Goal: Information Seeking & Learning: Find contact information

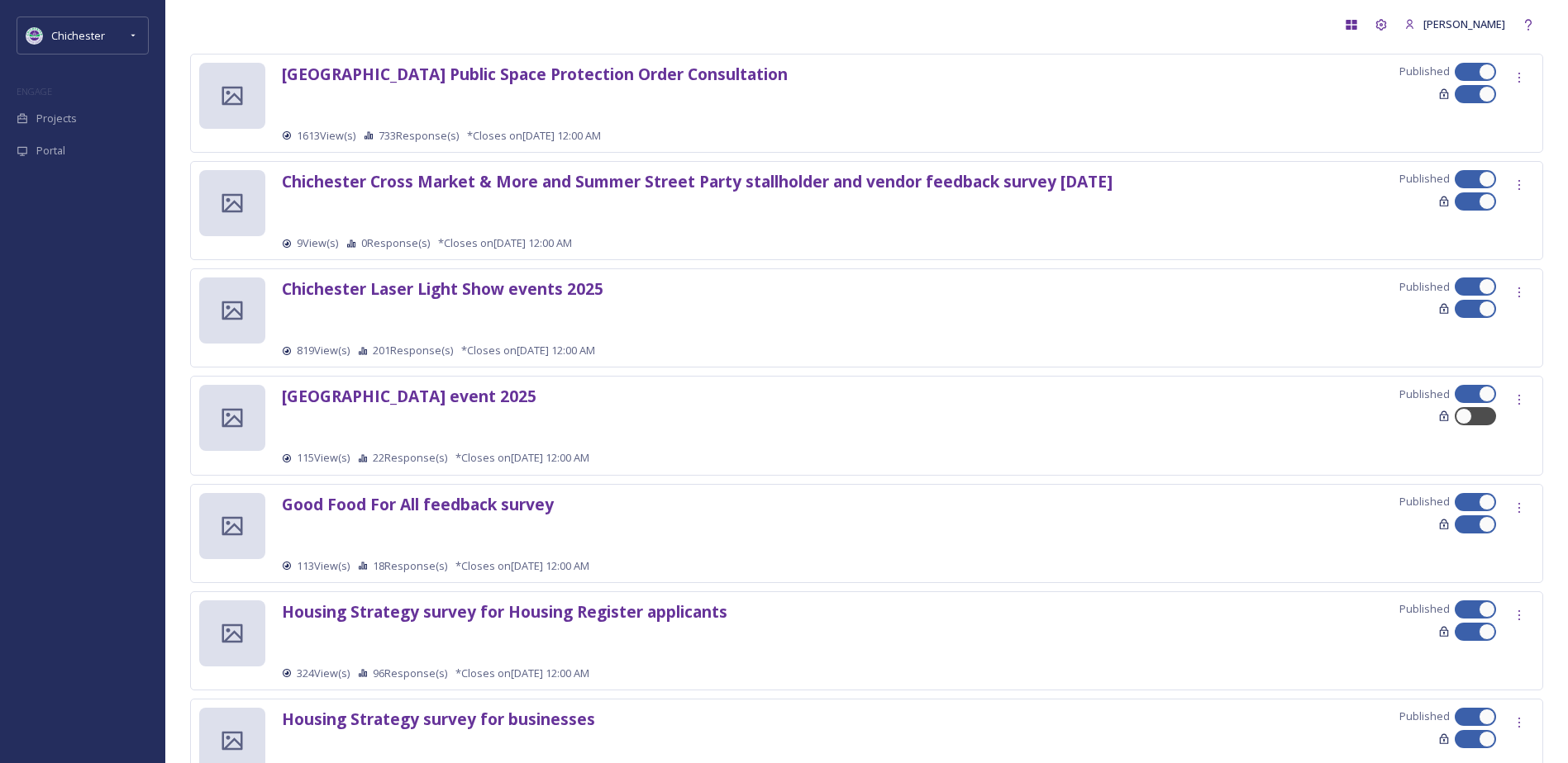
scroll to position [413, 0]
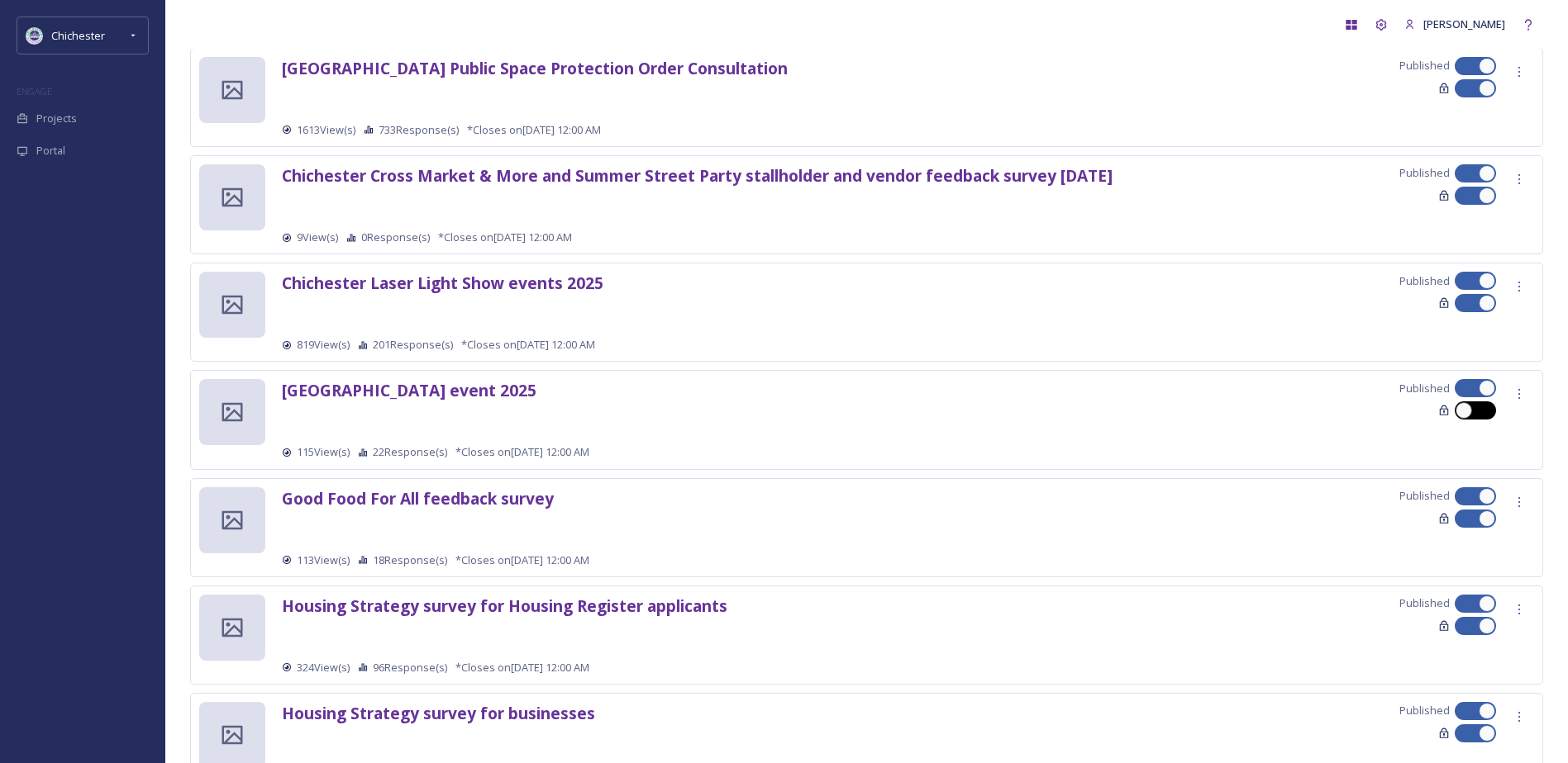
click at [1483, 408] on div at bounding box center [1484, 411] width 9 height 9
checkbox input "true"
click at [436, 389] on strong "[GEOGRAPHIC_DATA] event 2025" at bounding box center [410, 390] width 255 height 22
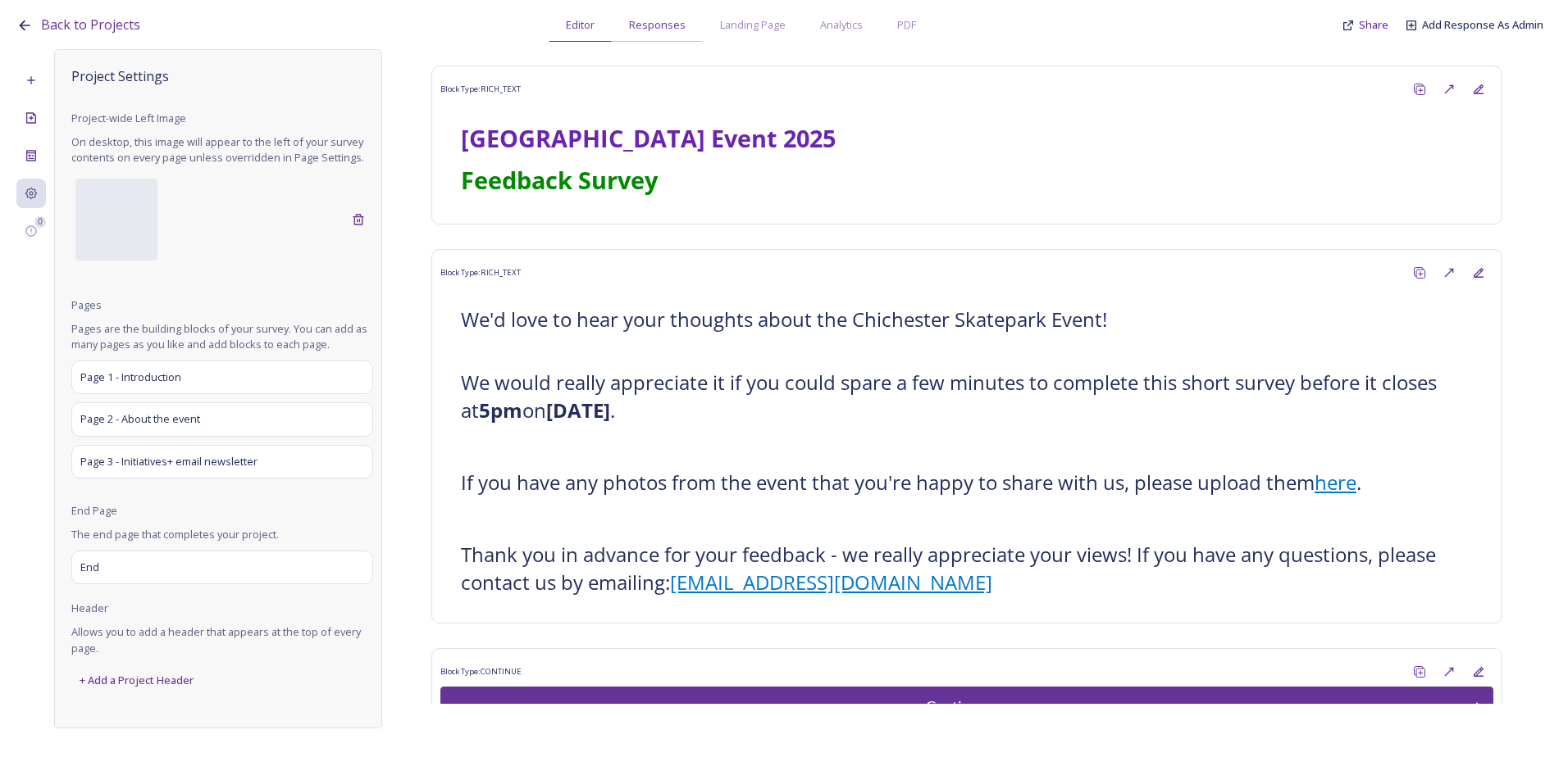
click at [656, 22] on span "Responses" at bounding box center [657, 25] width 57 height 15
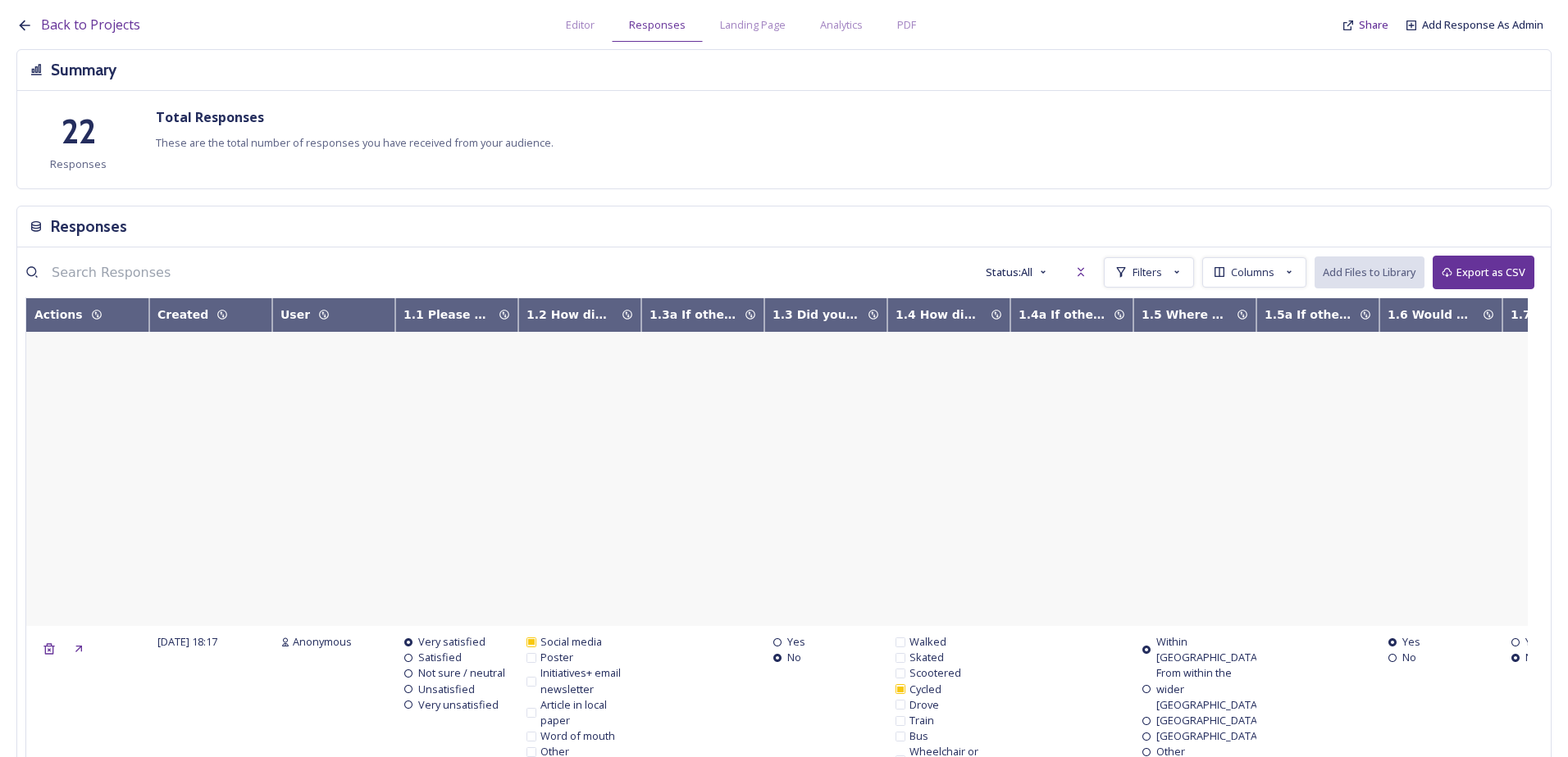
scroll to position [241, 0]
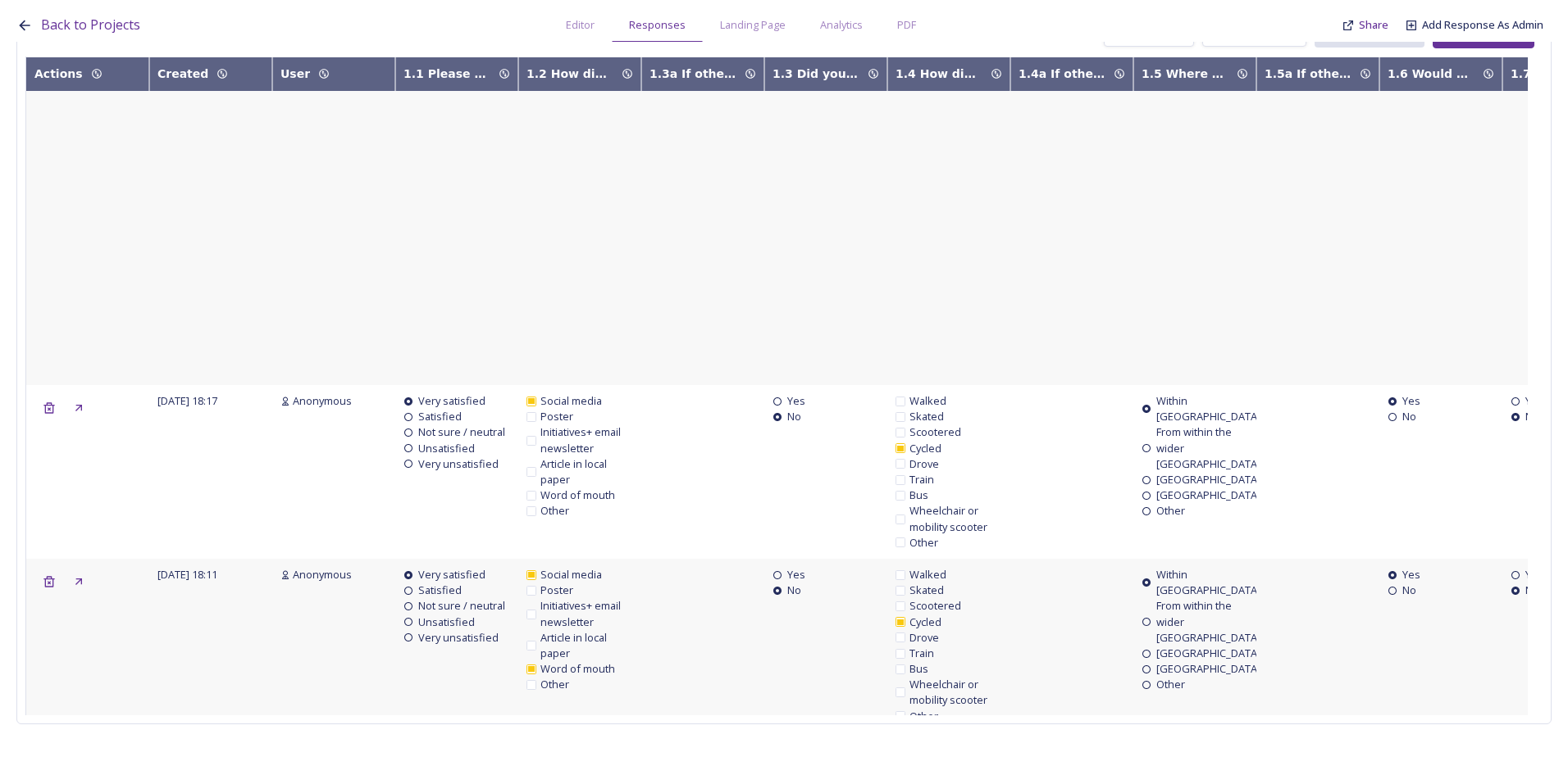
click at [757, 750] on div "Load More" at bounding box center [776, 766] width 69 height 32
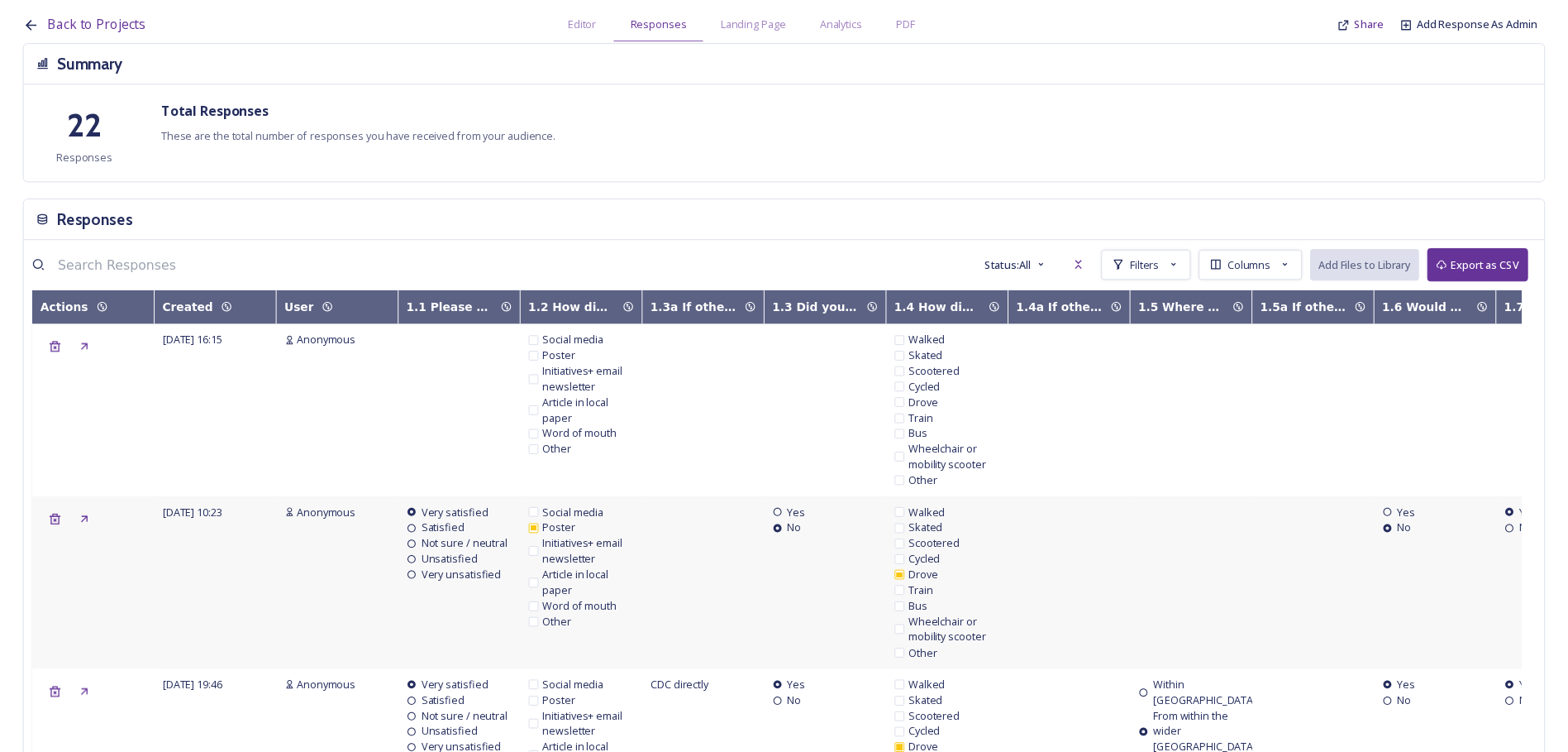
scroll to position [0, 0]
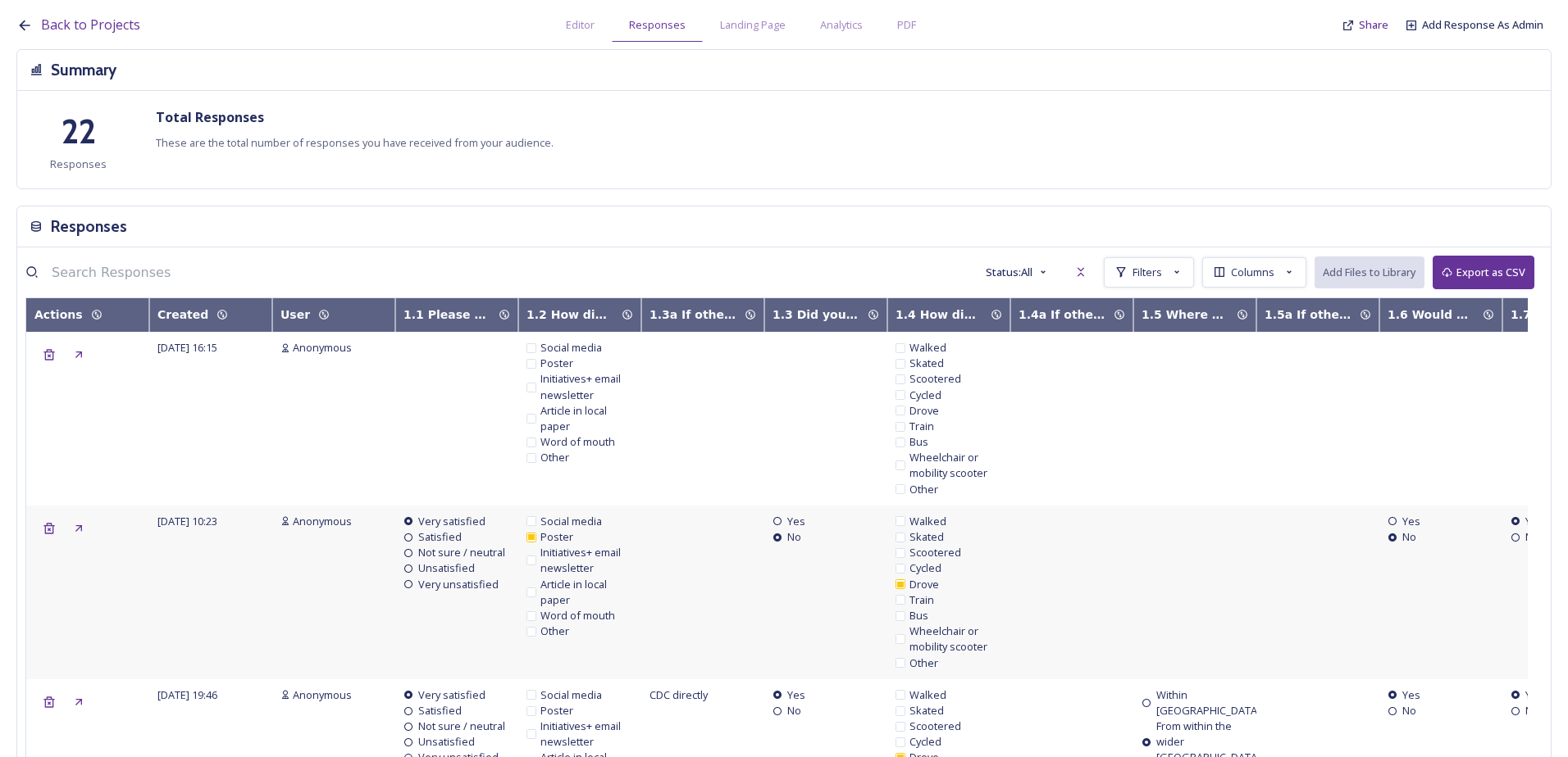
click at [1457, 270] on button "Export as CSV" at bounding box center [1483, 273] width 102 height 34
click at [1461, 270] on button "Download CSV" at bounding box center [1482, 273] width 105 height 34
click at [846, 17] on span "Analytics" at bounding box center [841, 25] width 42 height 15
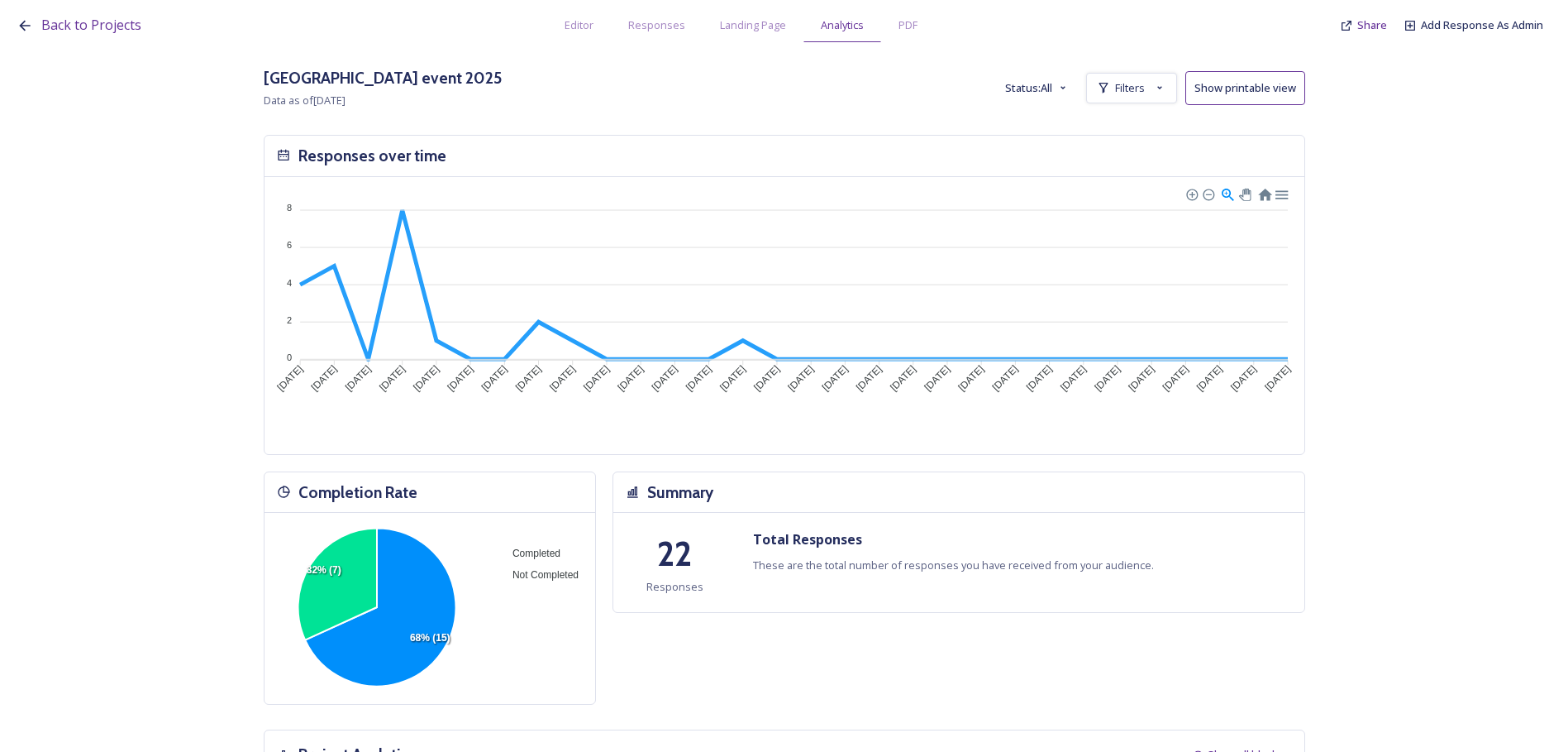
click at [1270, 80] on button "Show printable view" at bounding box center [1246, 88] width 120 height 34
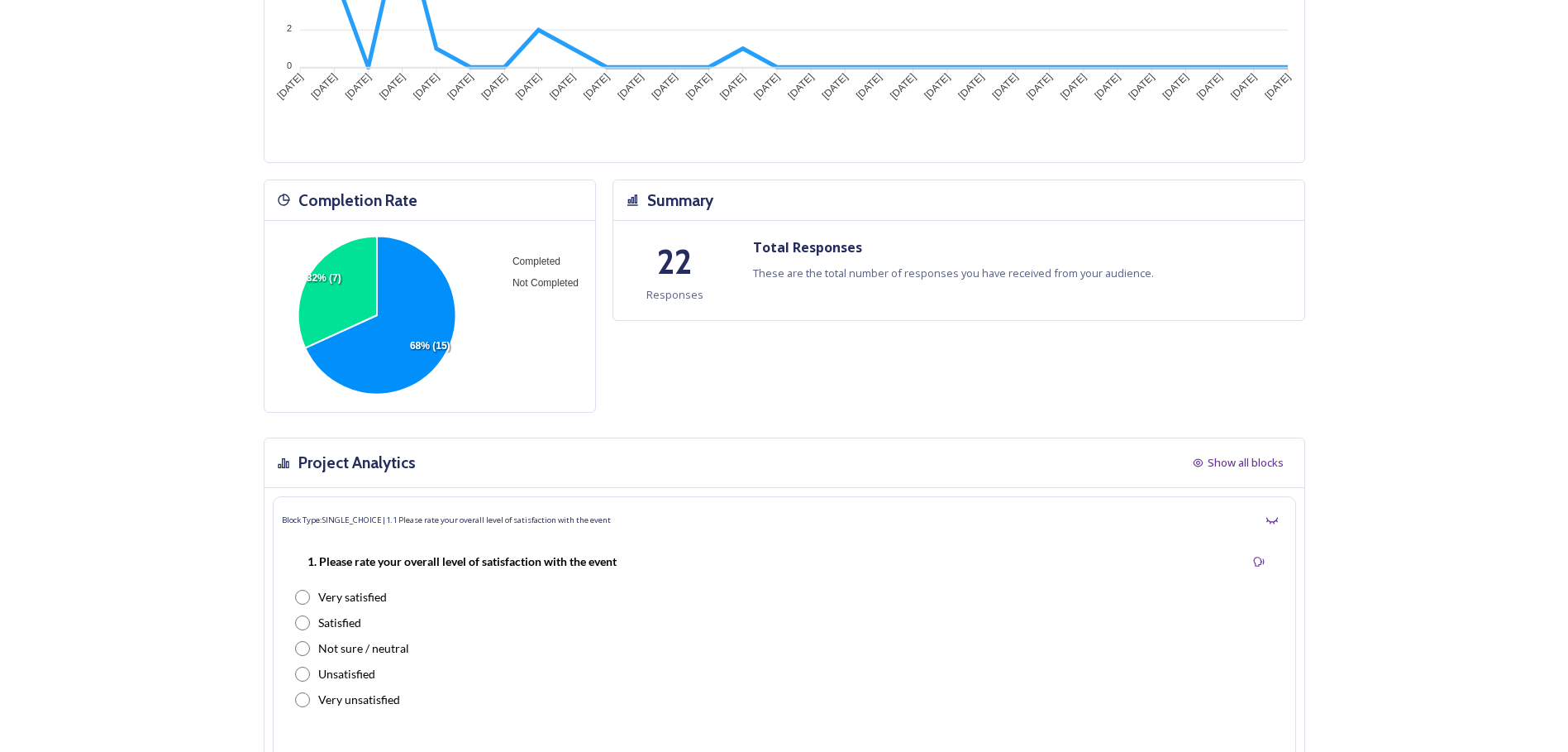
scroll to position [248, 0]
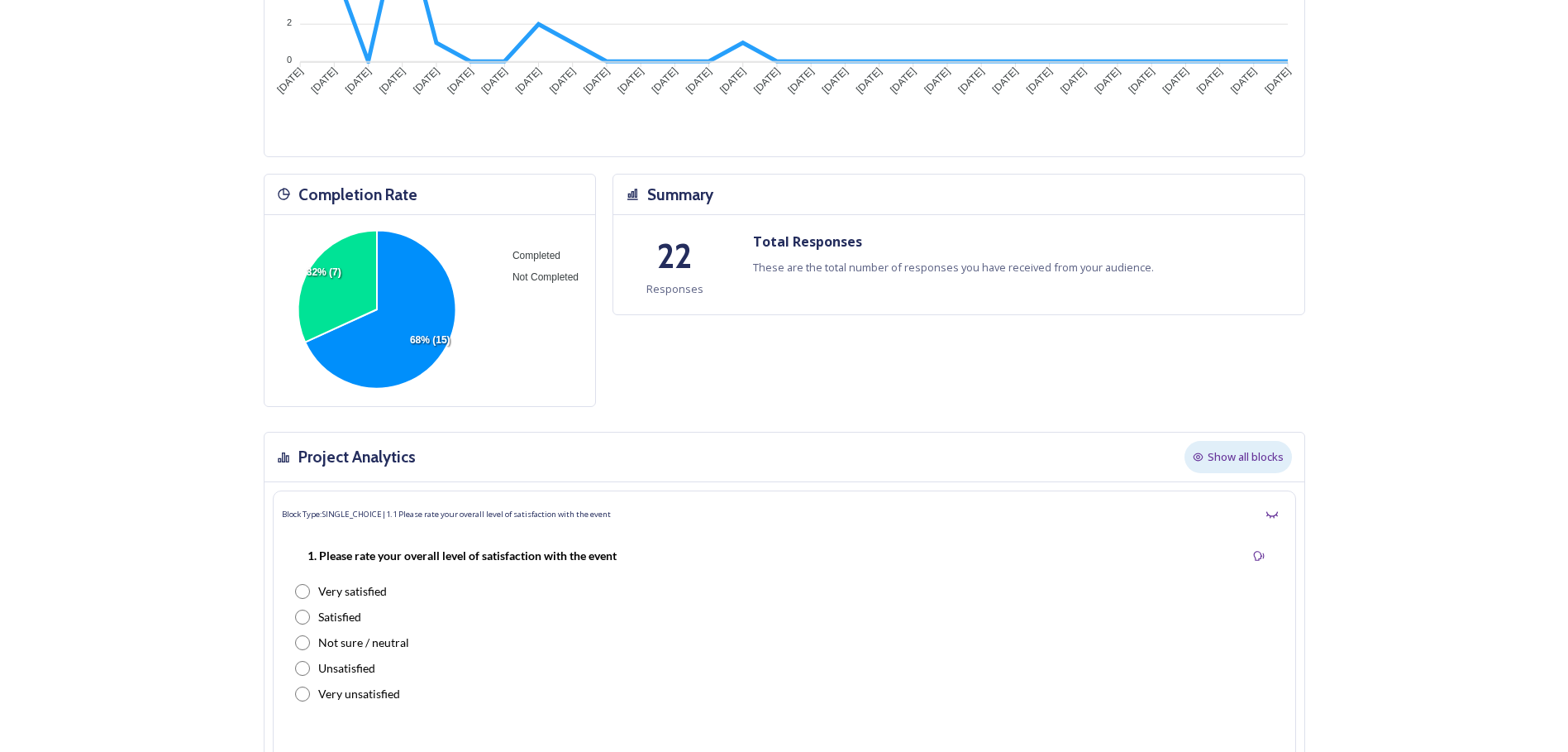
click at [1240, 467] on div "Show all blocks" at bounding box center [1239, 457] width 108 height 33
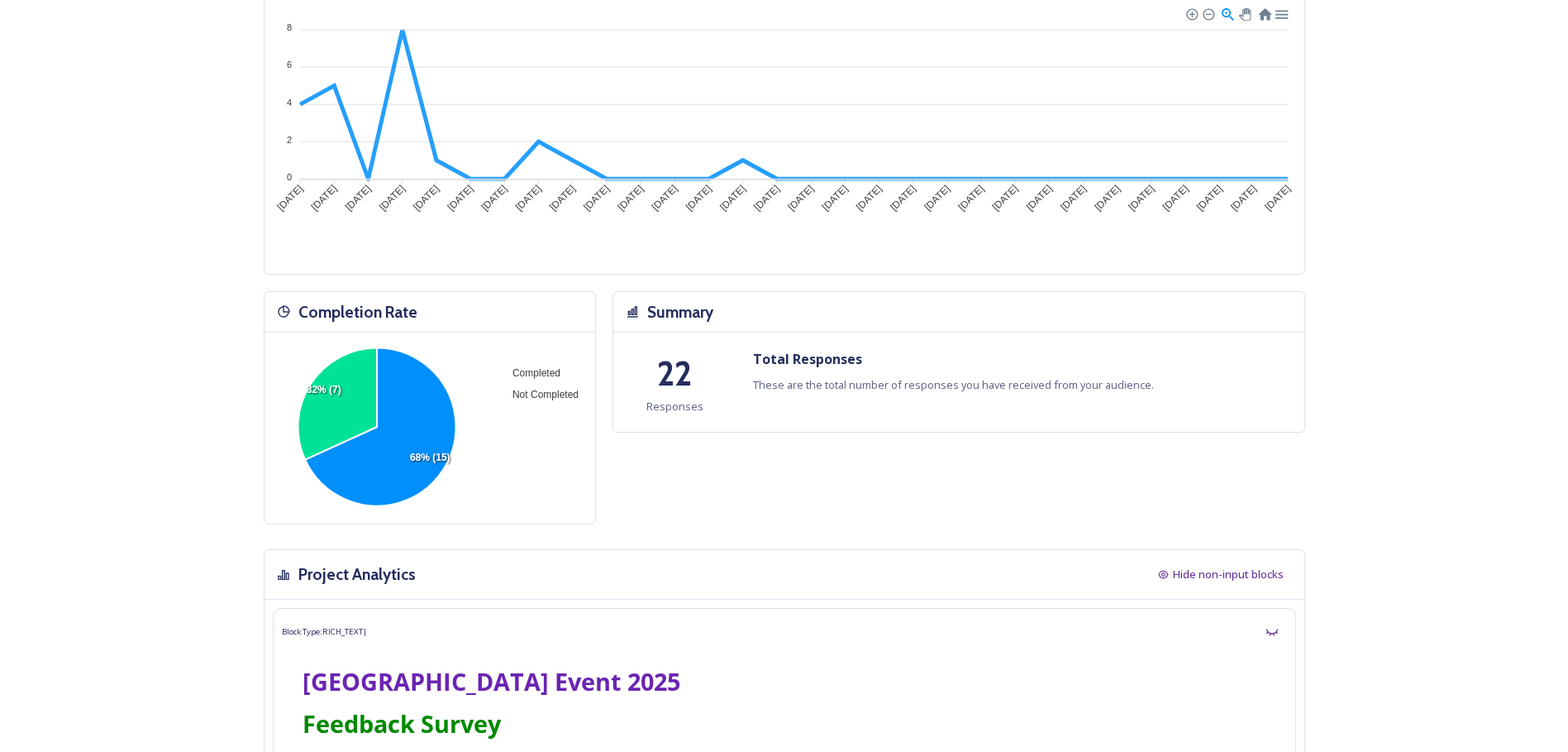
scroll to position [496, 0]
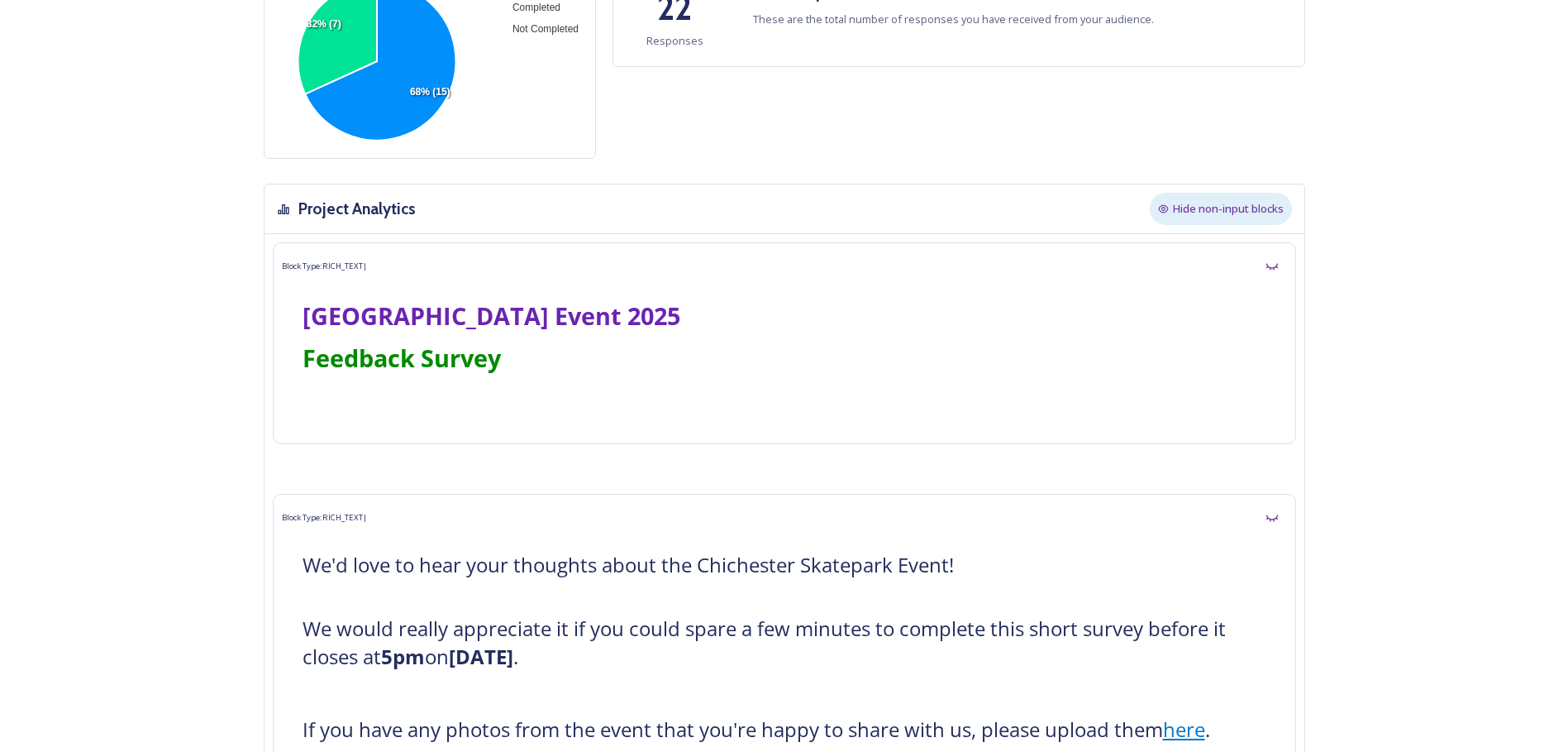
click at [1270, 212] on span "Hide non-input blocks" at bounding box center [1229, 209] width 111 height 15
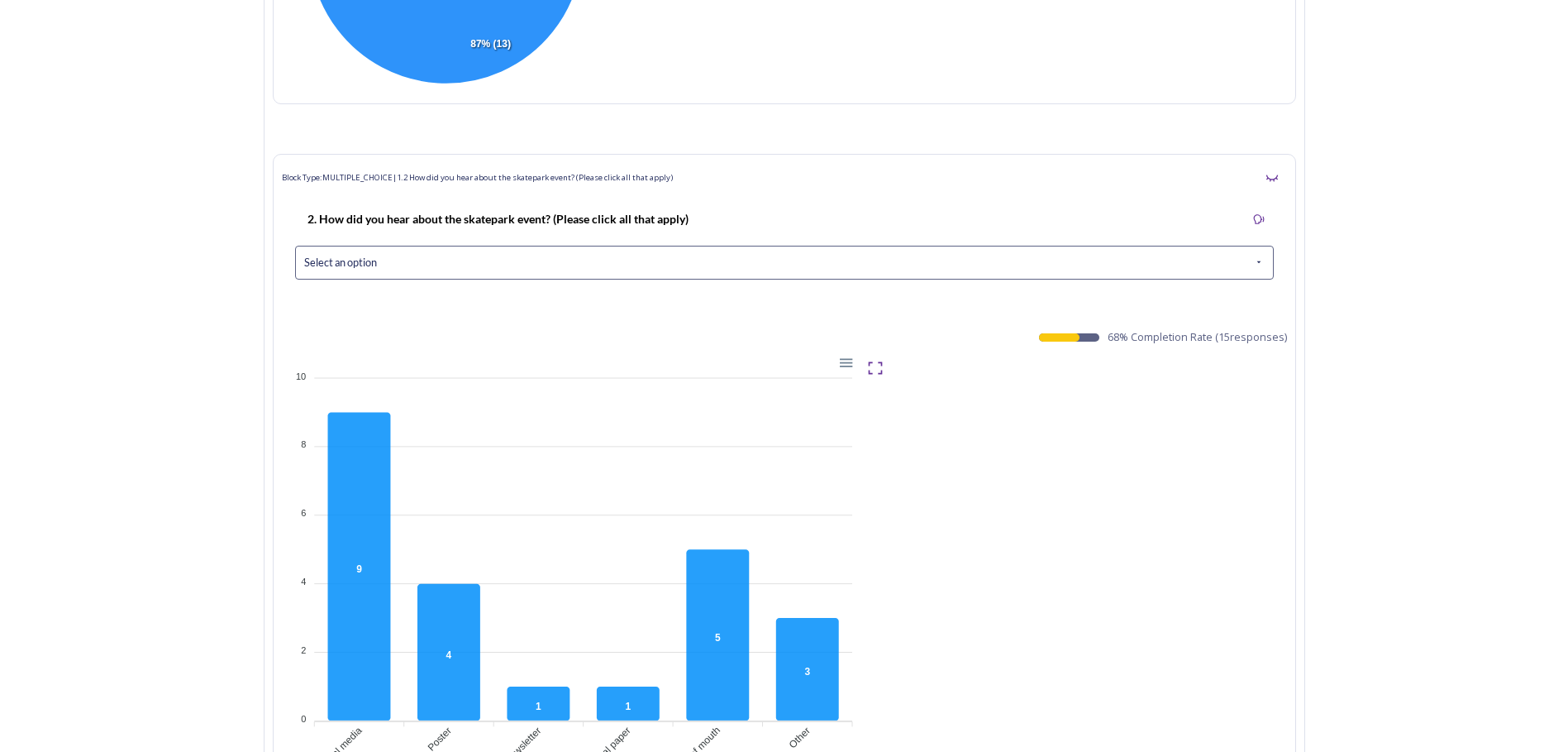
scroll to position [1241, 0]
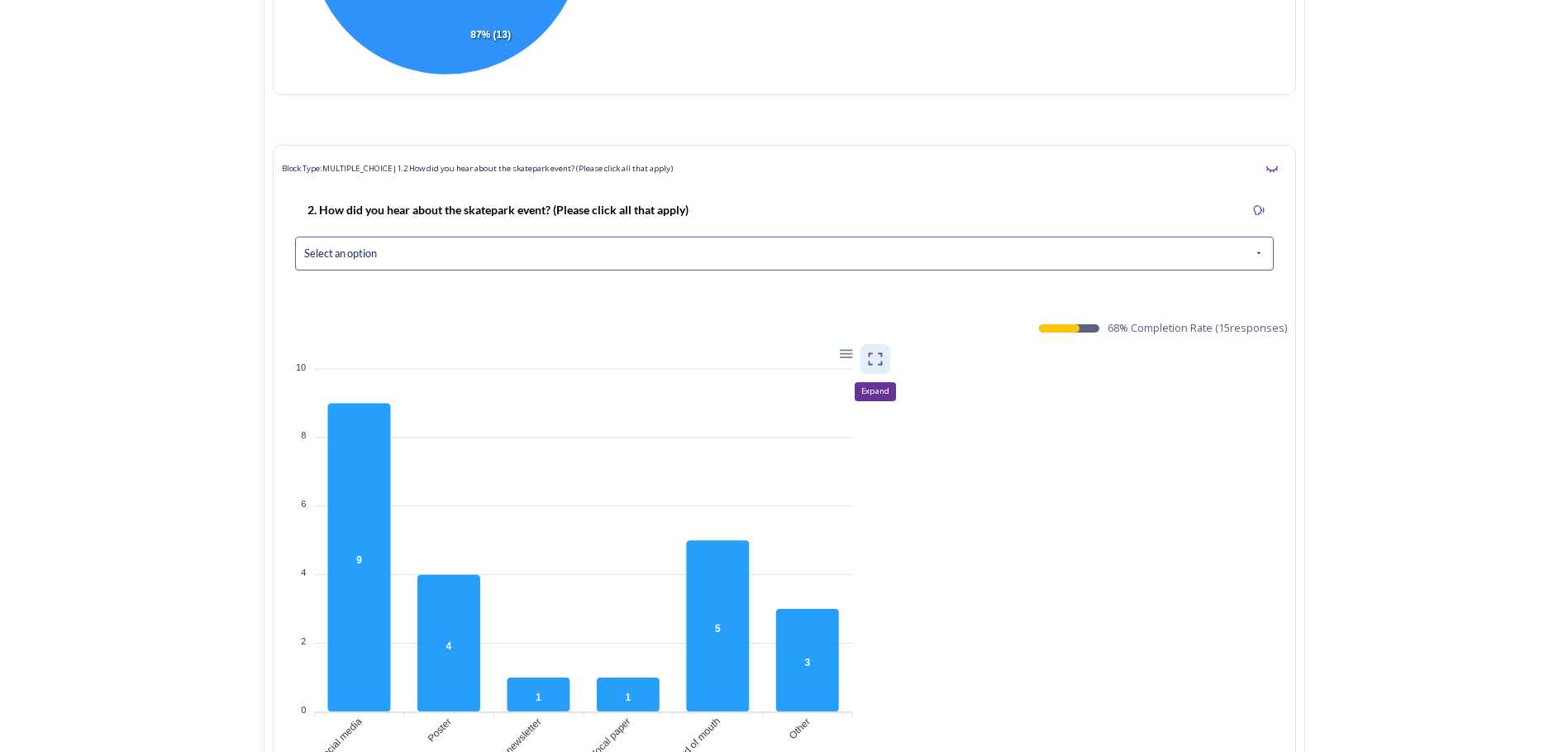
click at [889, 350] on div "Expand" at bounding box center [875, 358] width 30 height 30
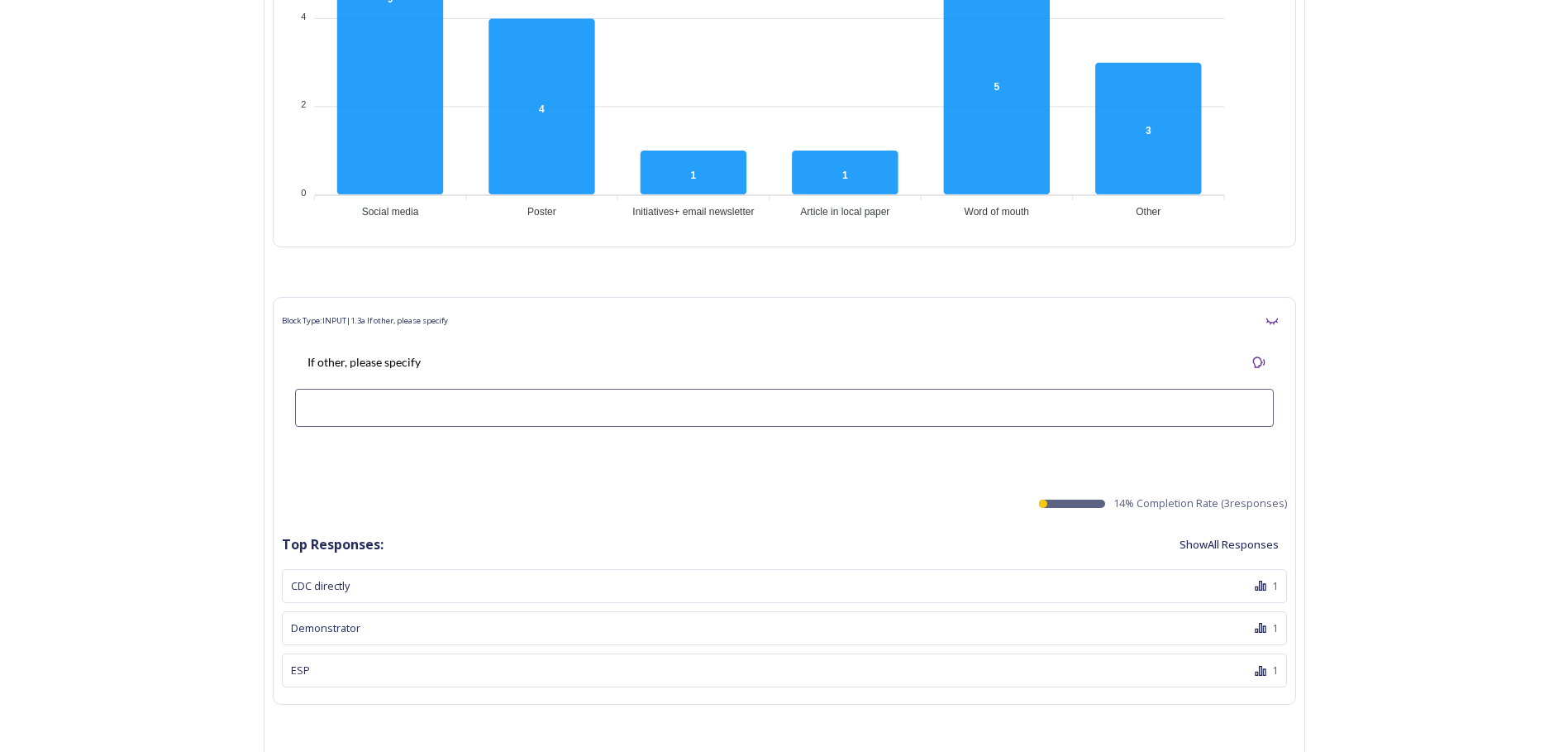
scroll to position [1903, 0]
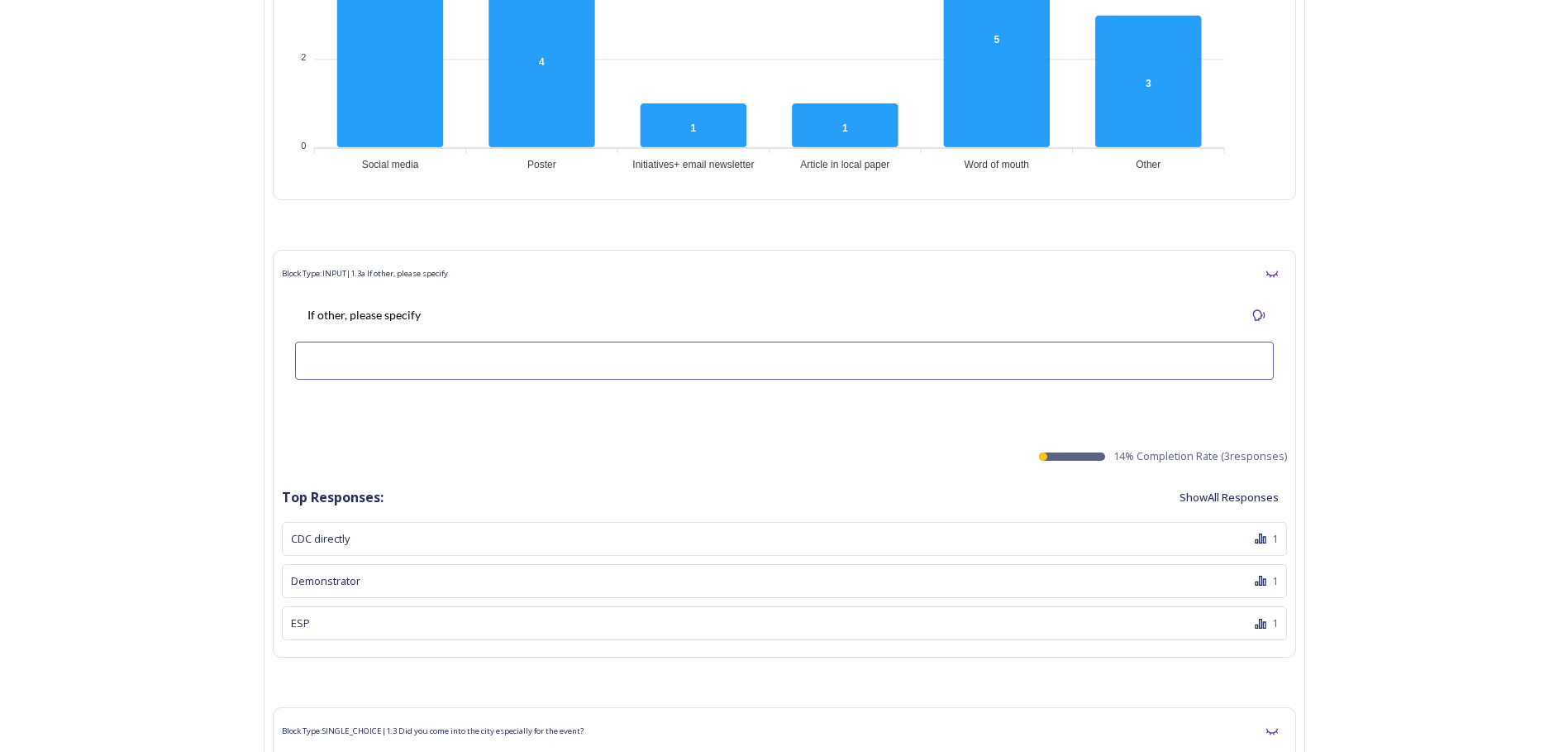
click at [1242, 494] on button "Show All Responses" at bounding box center [1229, 498] width 115 height 33
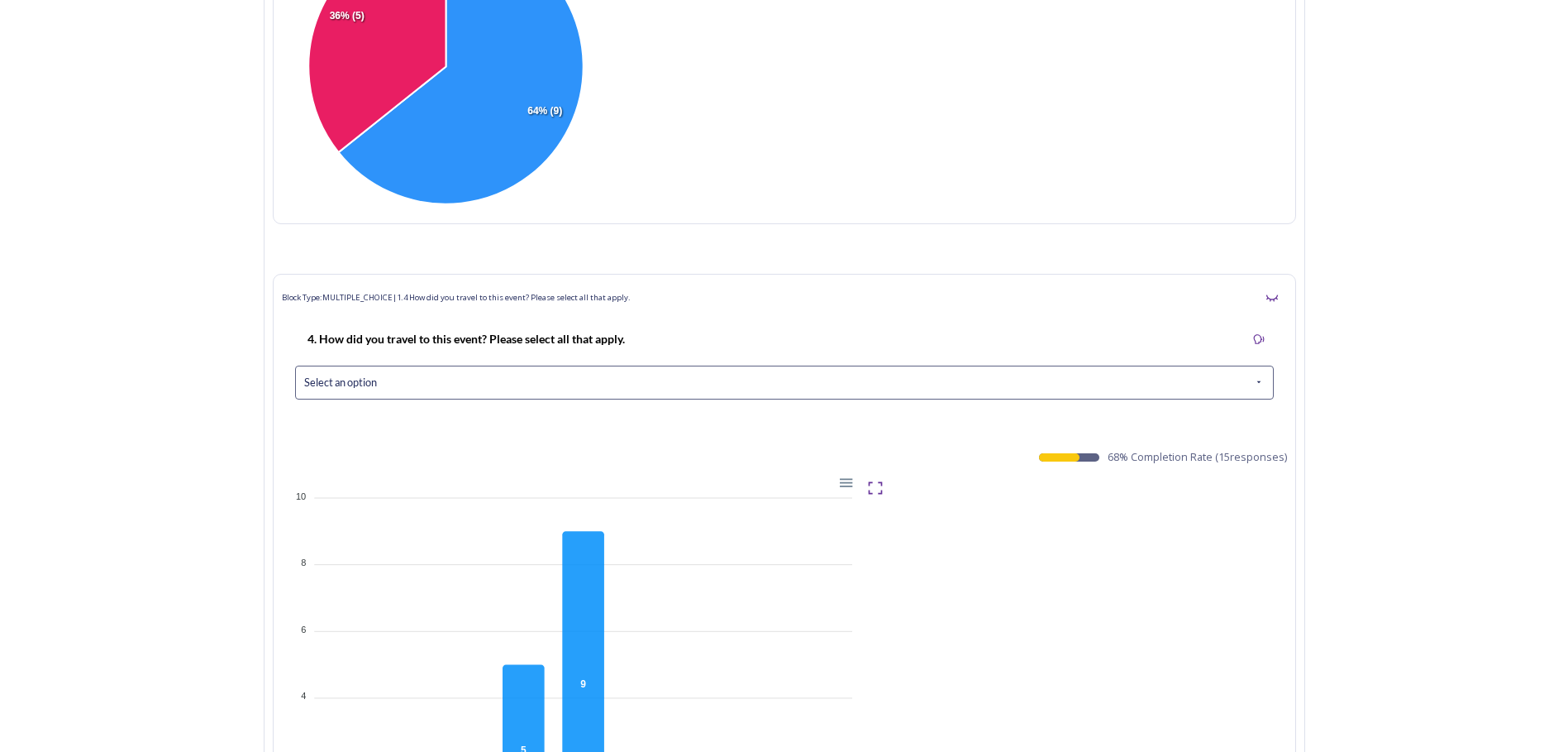
scroll to position [2978, 0]
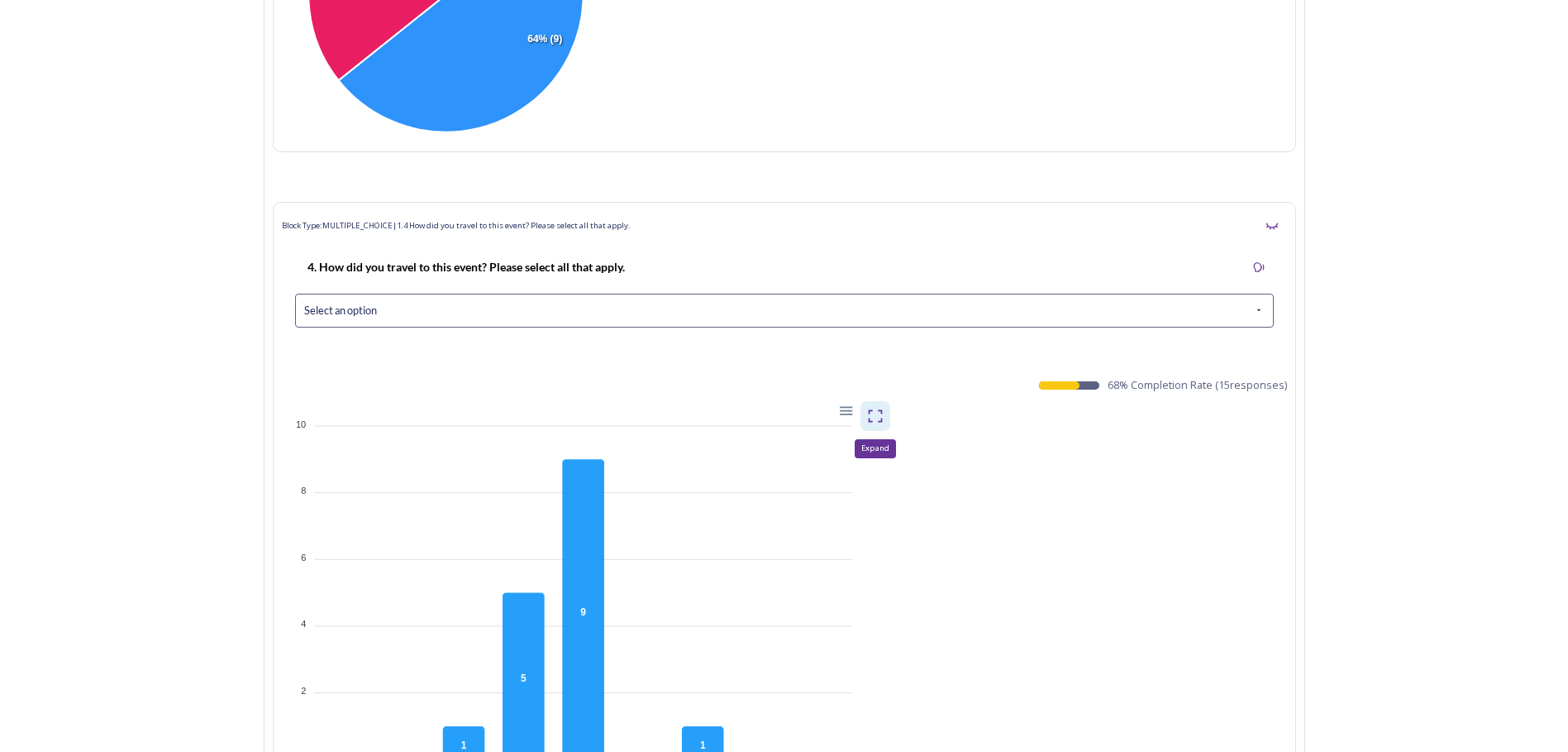
click at [887, 406] on div "Expand" at bounding box center [875, 416] width 30 height 30
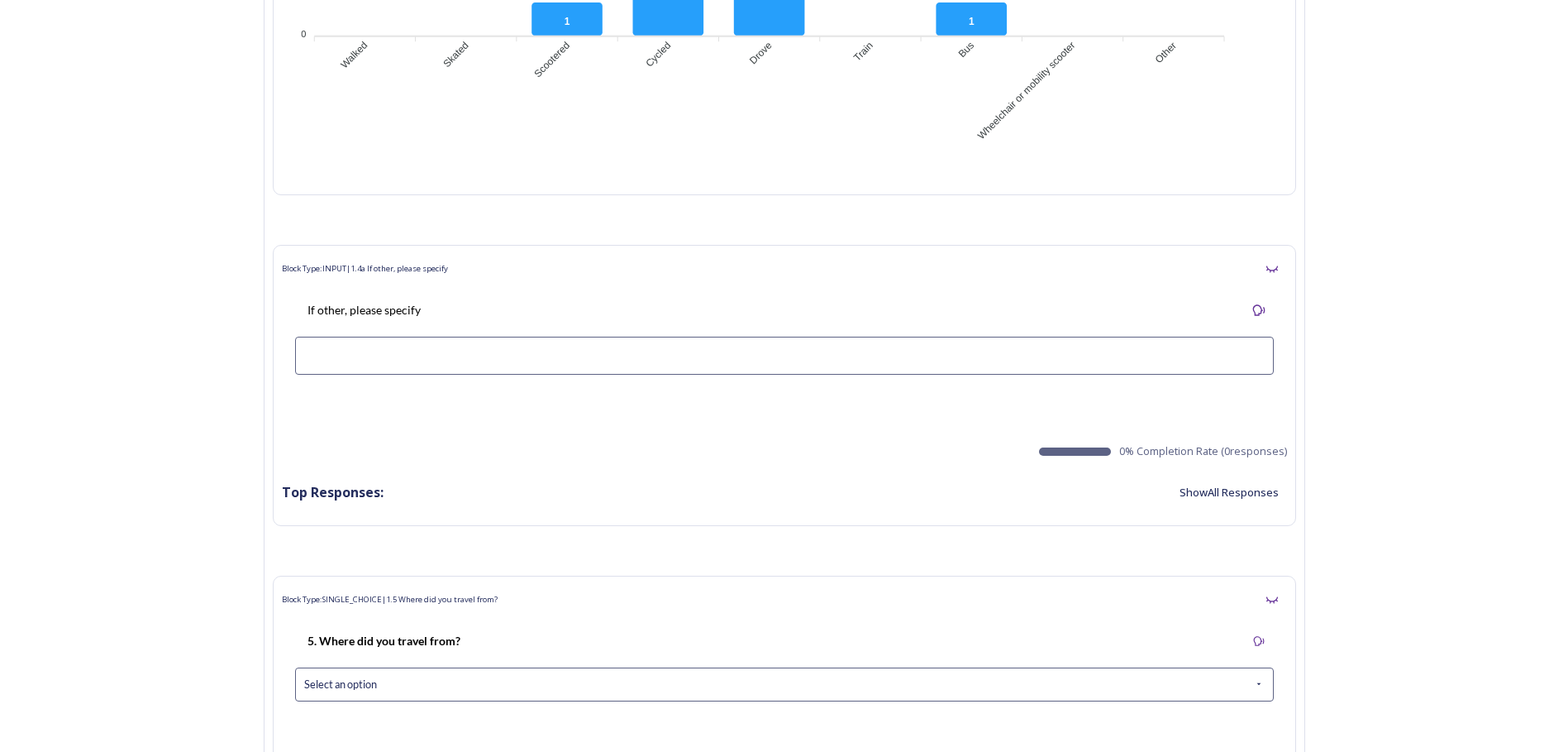
scroll to position [3722, 0]
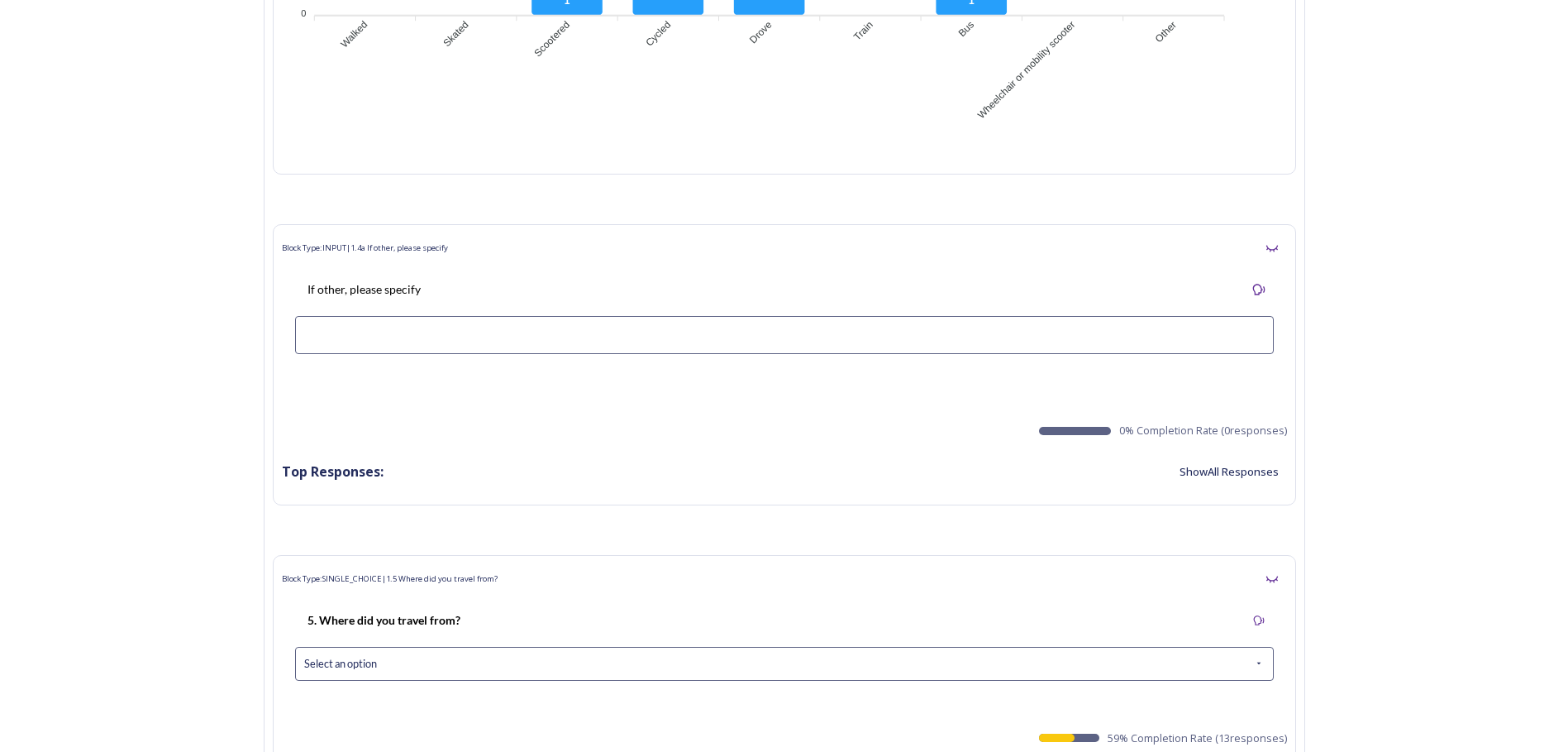
click at [1261, 473] on button "Show All Responses" at bounding box center [1229, 472] width 115 height 33
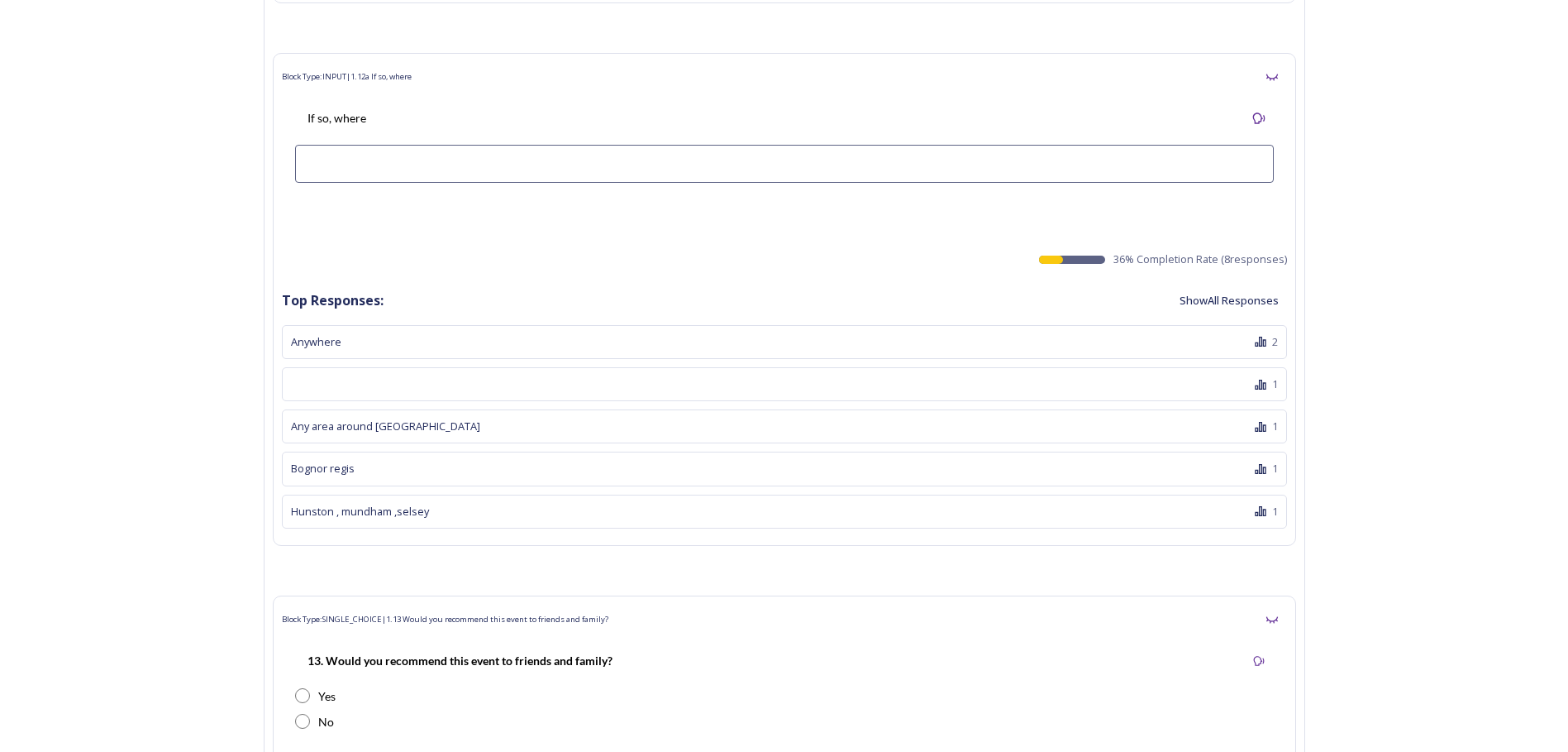
scroll to position [9099, 0]
click at [1244, 290] on button "Show All Responses" at bounding box center [1229, 297] width 115 height 33
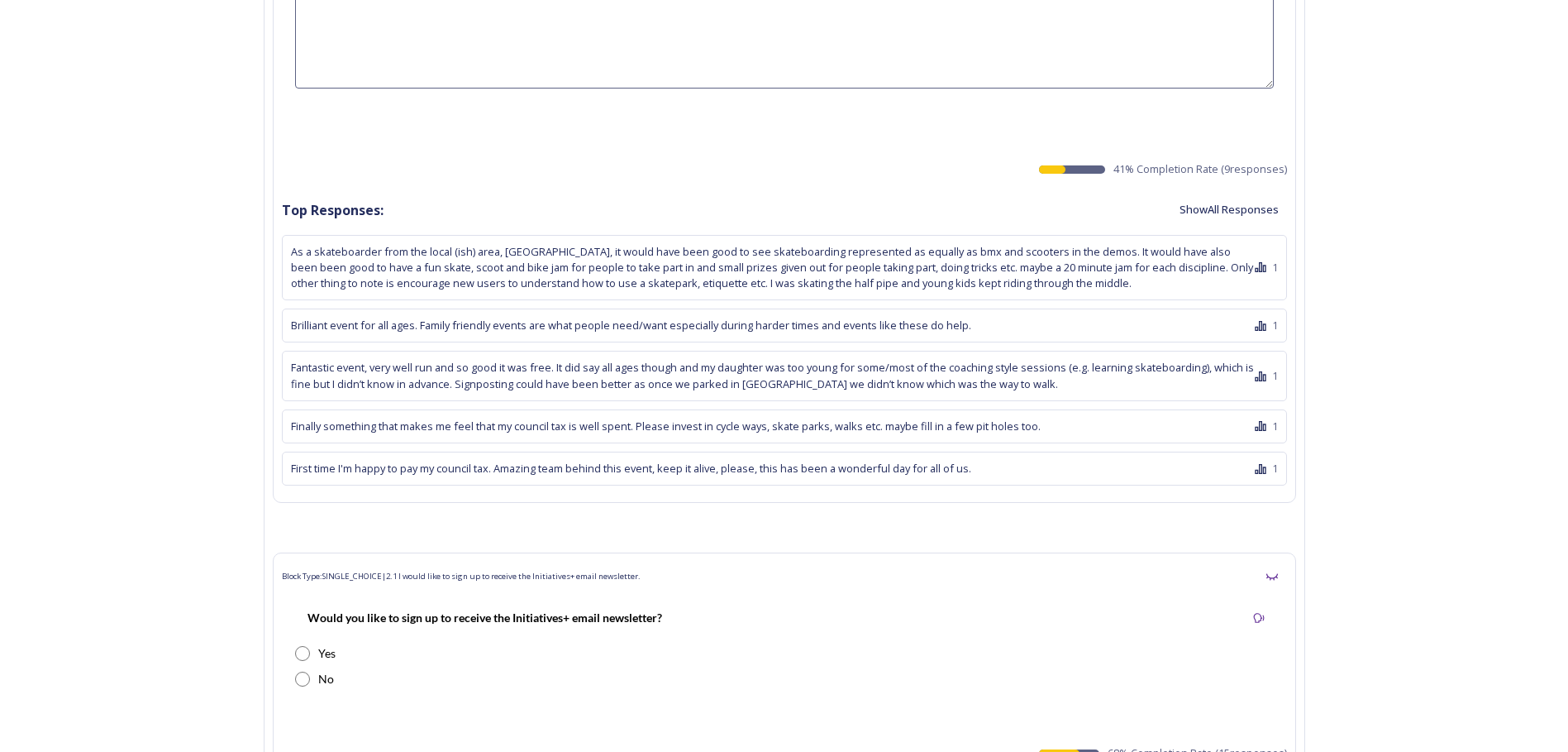
scroll to position [10505, 0]
click at [1253, 204] on button "Show All Responses" at bounding box center [1229, 206] width 115 height 33
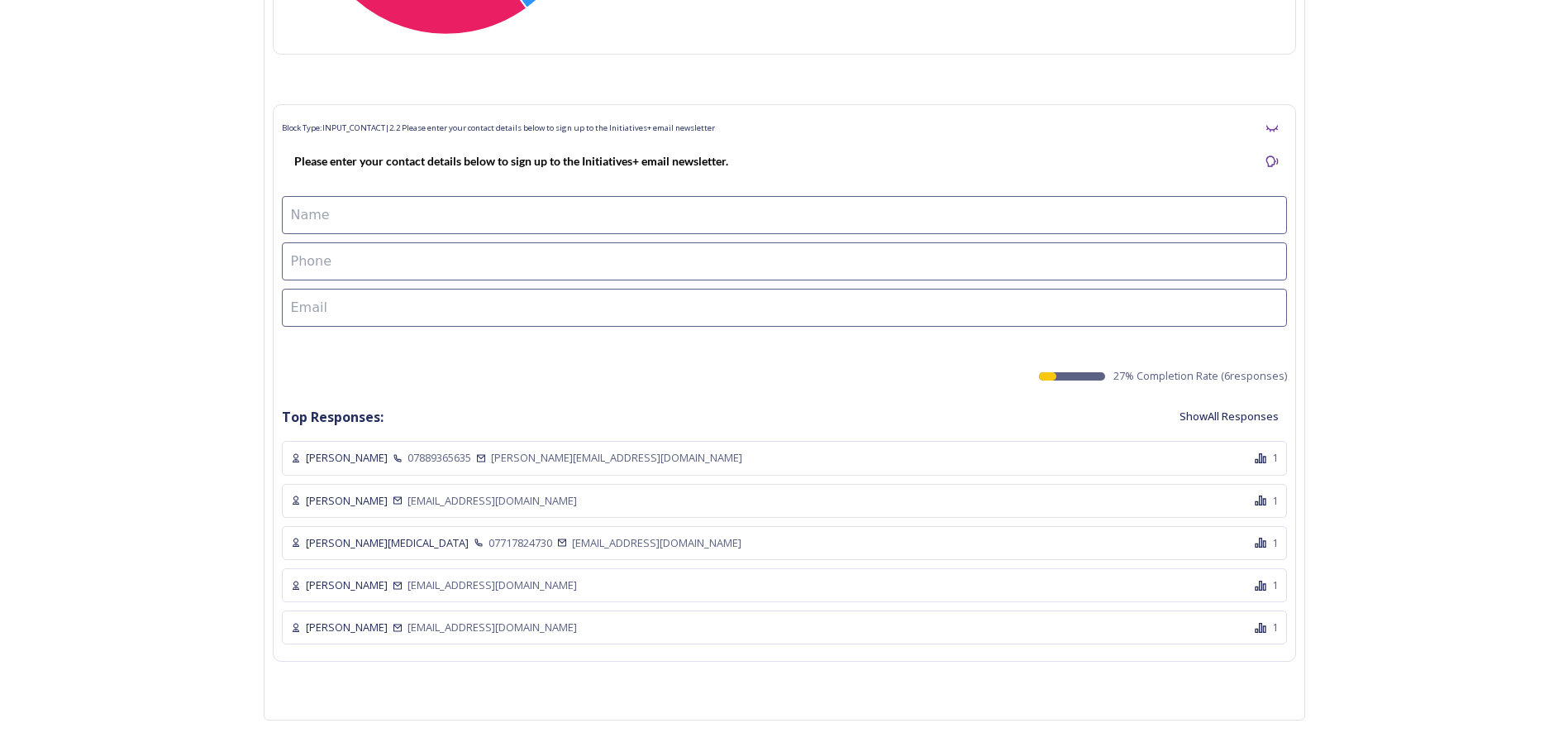
scroll to position [11818, 0]
click at [1247, 412] on button "Show All Responses" at bounding box center [1229, 415] width 115 height 33
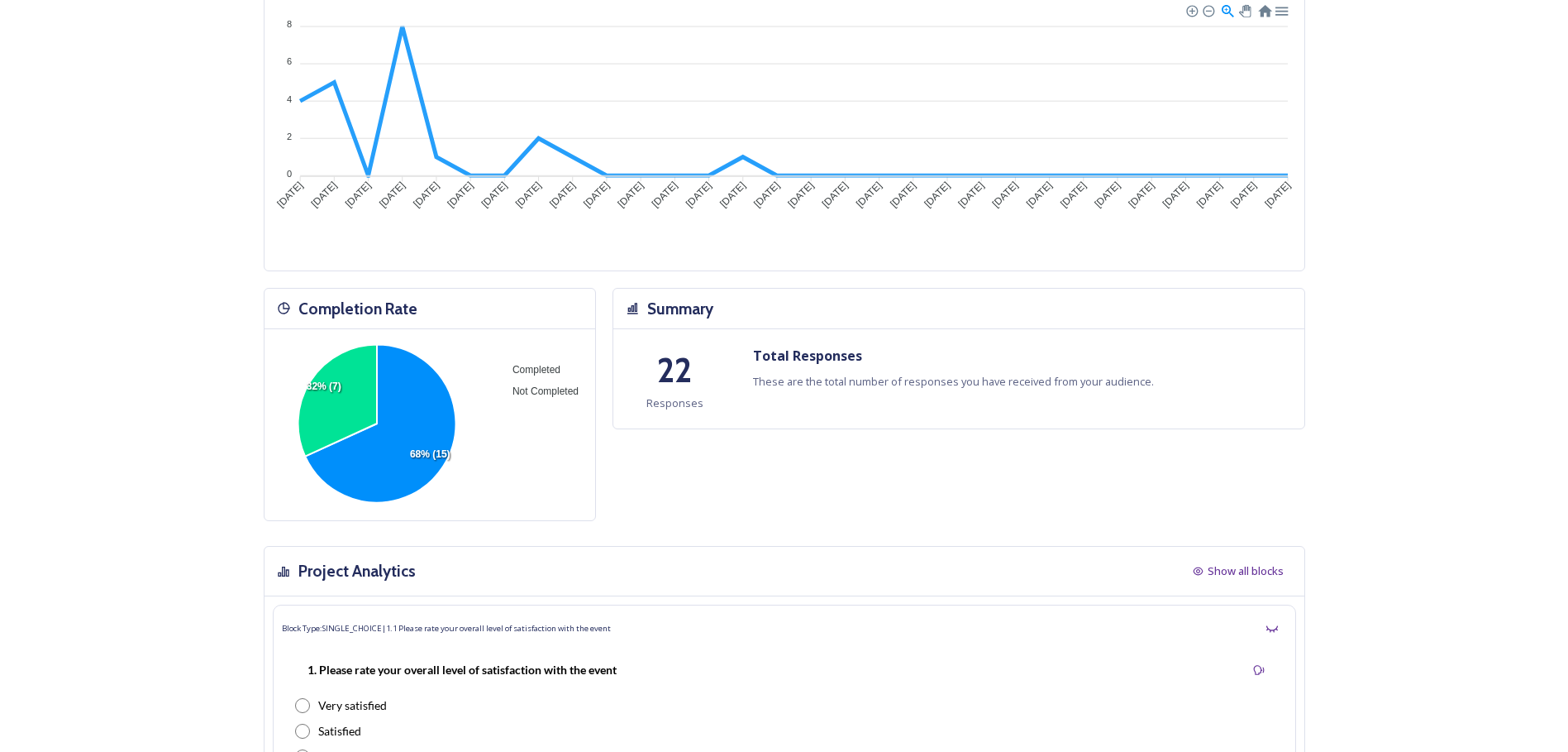
scroll to position [0, 0]
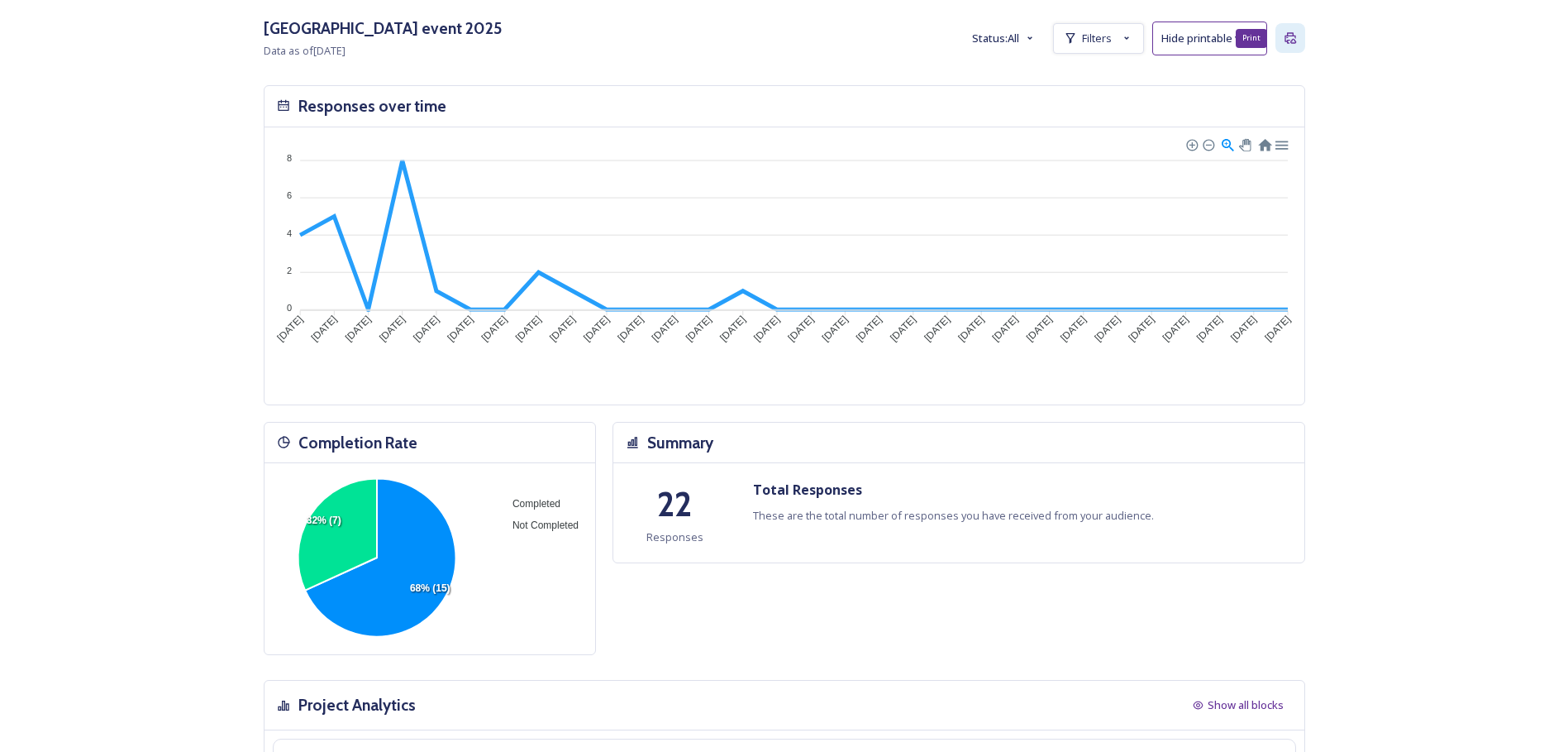
click at [1296, 32] on icon at bounding box center [1290, 38] width 13 height 13
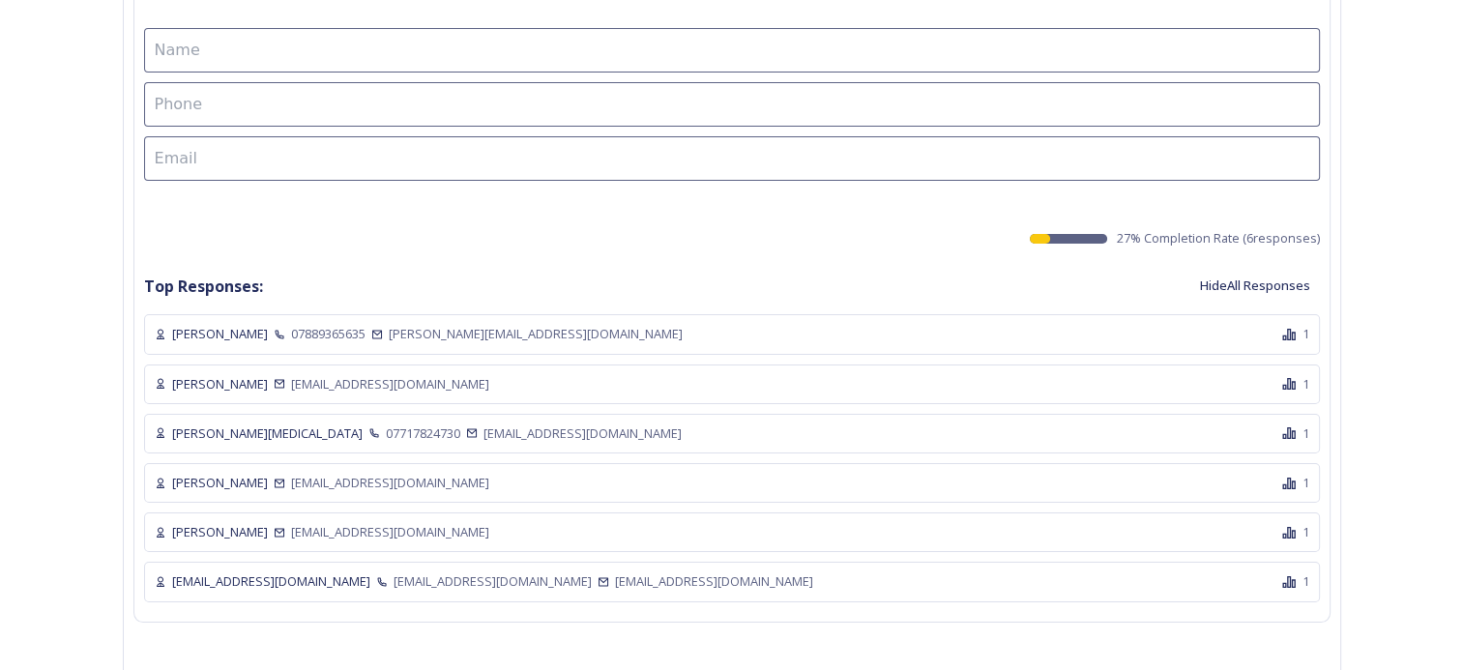
scroll to position [14051, 0]
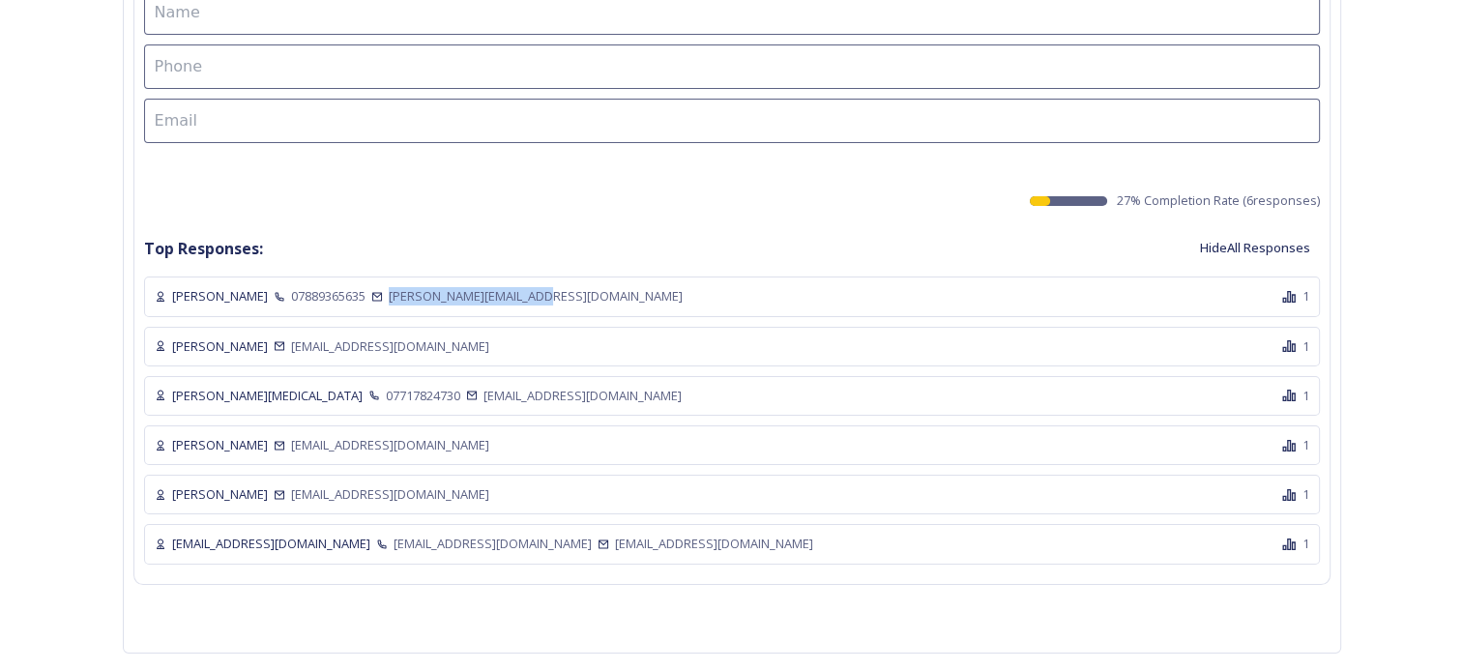
drag, startPoint x: 584, startPoint y: 279, endPoint x: 406, endPoint y: 288, distance: 178.1
click at [406, 288] on div "[PERSON_NAME] 07889365635 [PERSON_NAME][EMAIL_ADDRESS][DOMAIN_NAME] 1" at bounding box center [732, 297] width 1176 height 40
copy span "[PERSON_NAME][EMAIL_ADDRESS][DOMAIN_NAME]"
drag, startPoint x: 227, startPoint y: 276, endPoint x: 181, endPoint y: 277, distance: 46.4
click at [181, 287] on span "[PERSON_NAME]" at bounding box center [220, 296] width 96 height 18
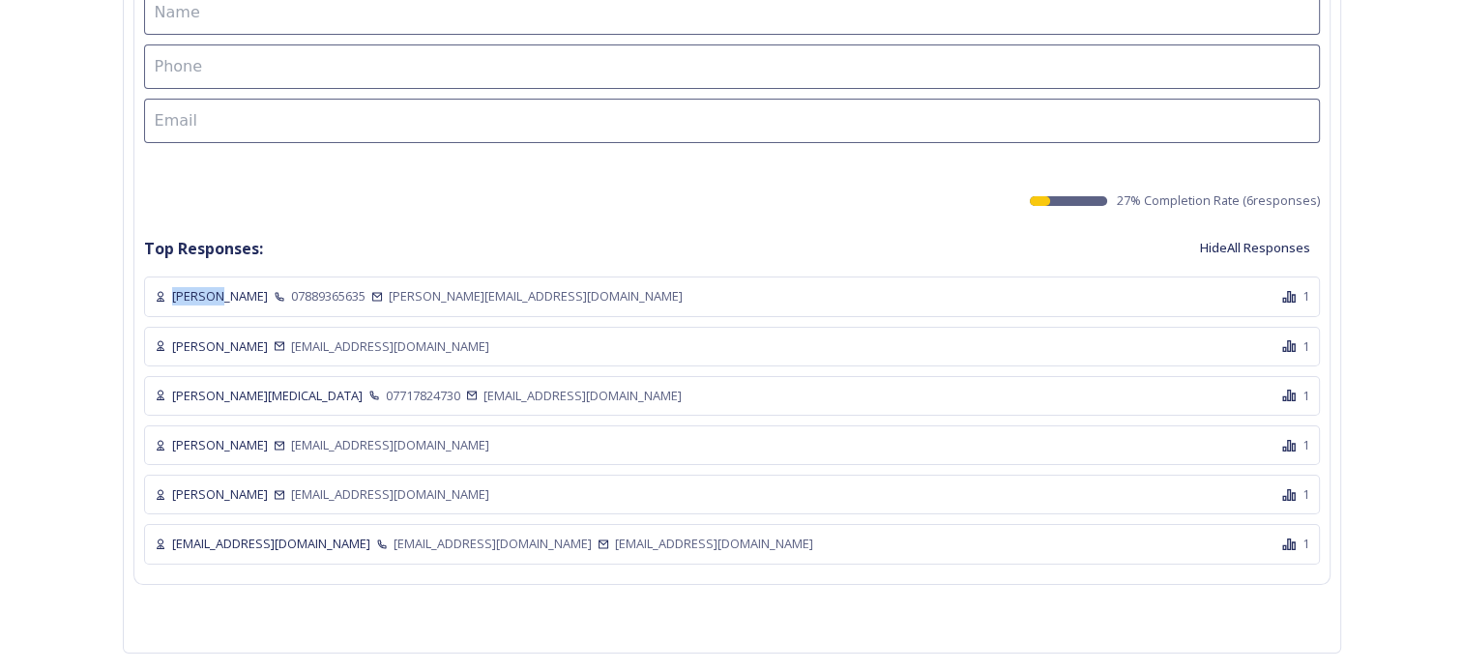
drag, startPoint x: 181, startPoint y: 277, endPoint x: 193, endPoint y: 285, distance: 15.3
click at [193, 287] on span "[PERSON_NAME]" at bounding box center [220, 296] width 96 height 18
click at [229, 287] on span "[PERSON_NAME]" at bounding box center [220, 296] width 96 height 18
drag, startPoint x: 229, startPoint y: 271, endPoint x: 170, endPoint y: 274, distance: 59.1
click at [170, 287] on div "[PERSON_NAME] 07889365635 [PERSON_NAME][EMAIL_ADDRESS][DOMAIN_NAME]" at bounding box center [718, 296] width 1126 height 18
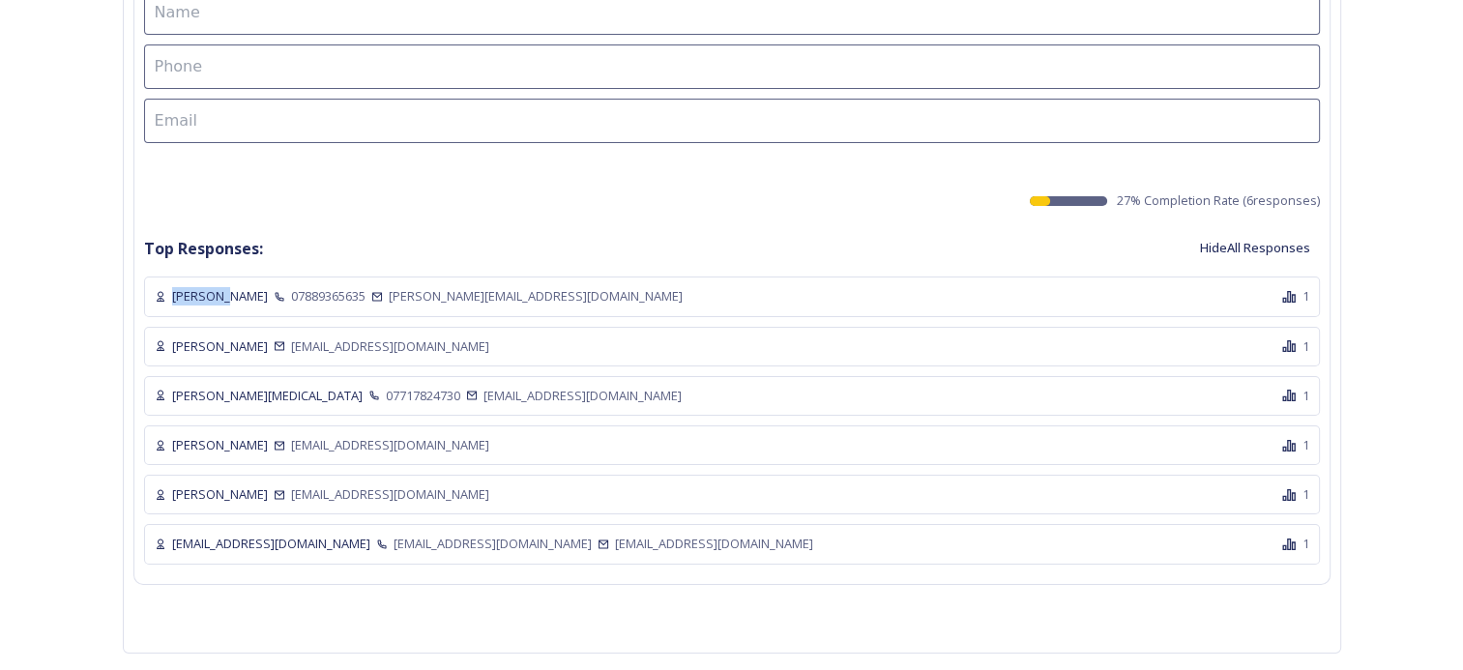
copy span "[PERSON_NAME]"
drag, startPoint x: 286, startPoint y: 278, endPoint x: 236, endPoint y: 273, distance: 50.6
click at [236, 287] on span "[PERSON_NAME]" at bounding box center [220, 296] width 96 height 18
click at [410, 335] on div "[PERSON_NAME] [PERSON_NAME][EMAIL_ADDRESS][DOMAIN_NAME] 1" at bounding box center [732, 347] width 1176 height 40
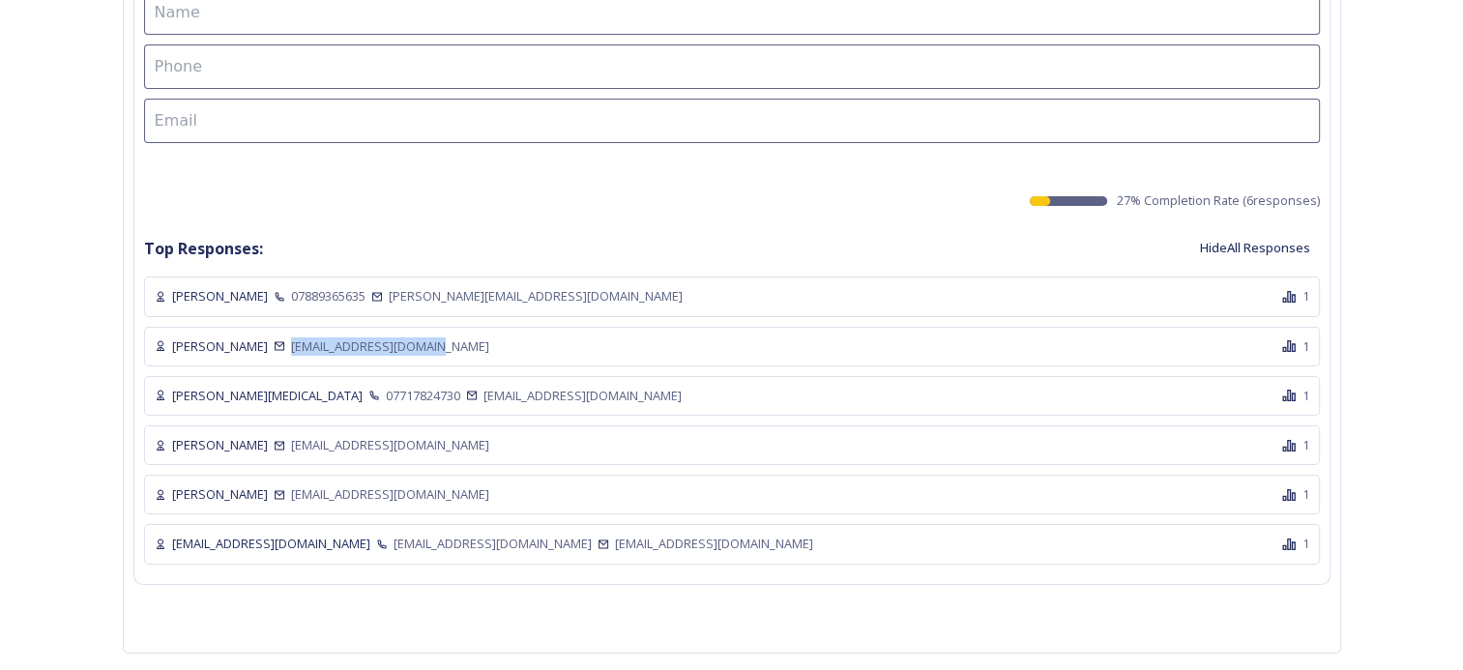
drag, startPoint x: 410, startPoint y: 321, endPoint x: 248, endPoint y: 321, distance: 162.4
click at [248, 337] on div "[PERSON_NAME] [PERSON_NAME][EMAIL_ADDRESS][DOMAIN_NAME]" at bounding box center [718, 346] width 1126 height 18
copy span "[EMAIL_ADDRESS][DOMAIN_NAME]"
drag, startPoint x: 547, startPoint y: 369, endPoint x: 372, endPoint y: 381, distance: 175.4
click at [372, 387] on div "[PERSON_NAME][MEDICAL_DATA] 07717824730 [EMAIL_ADDRESS][DOMAIN_NAME]" at bounding box center [718, 396] width 1126 height 18
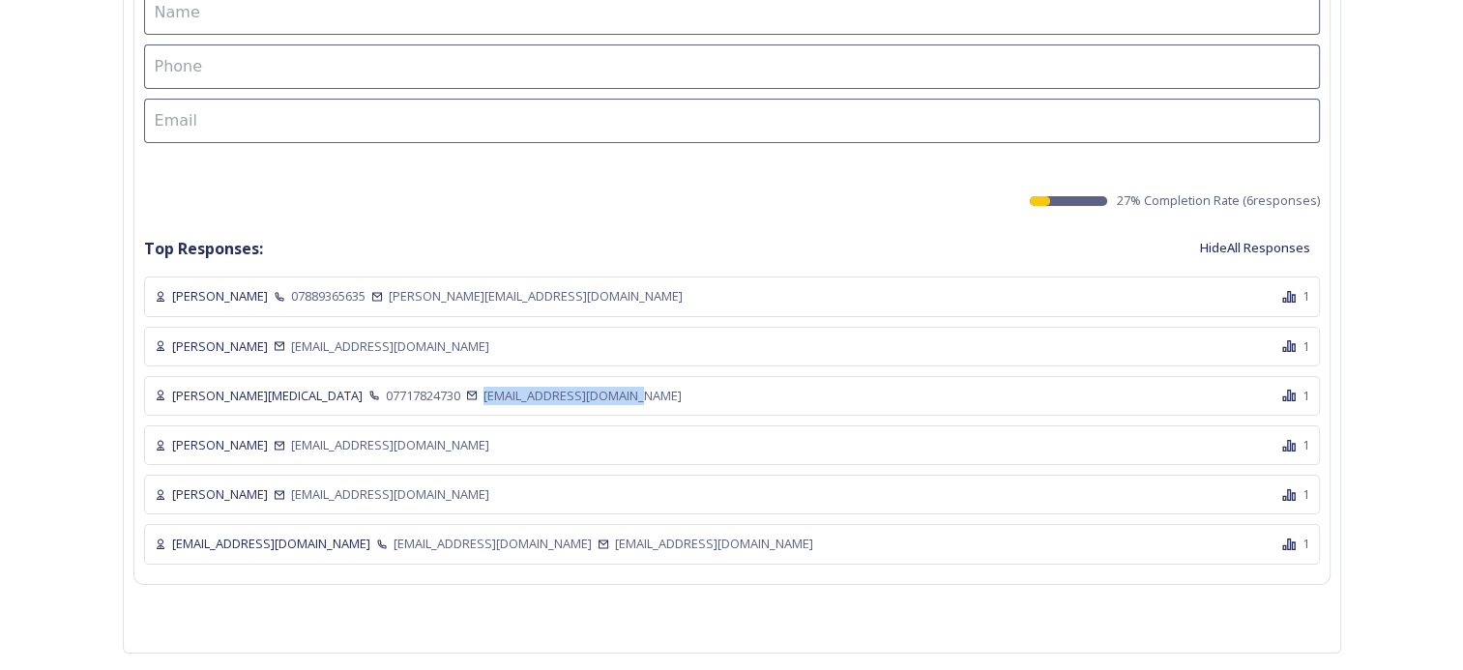
copy span "[EMAIL_ADDRESS][DOMAIN_NAME]"
drag, startPoint x: 482, startPoint y: 425, endPoint x: 301, endPoint y: 433, distance: 181.0
click at [301, 433] on div "[PERSON_NAME] [EMAIL_ADDRESS][DOMAIN_NAME] 1" at bounding box center [732, 445] width 1176 height 40
drag, startPoint x: 301, startPoint y: 433, endPoint x: 329, endPoint y: 427, distance: 28.6
copy span "[EMAIL_ADDRESS][DOMAIN_NAME]"
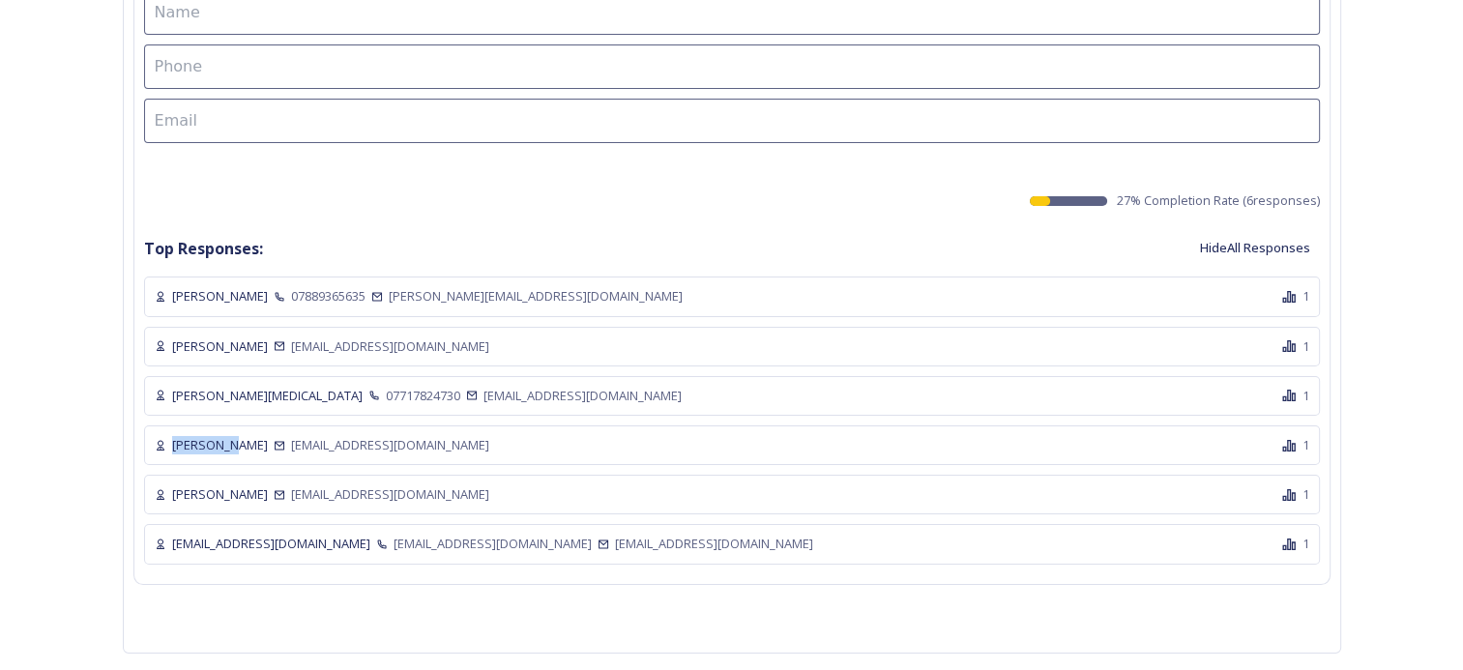
copy span "Catriona"
drag, startPoint x: 217, startPoint y: 426, endPoint x: 174, endPoint y: 423, distance: 42.6
click at [174, 436] on div "[PERSON_NAME] [EMAIL_ADDRESS][DOMAIN_NAME]" at bounding box center [718, 445] width 1126 height 18
copy span "Mouland"
drag, startPoint x: 282, startPoint y: 422, endPoint x: 232, endPoint y: 422, distance: 50.3
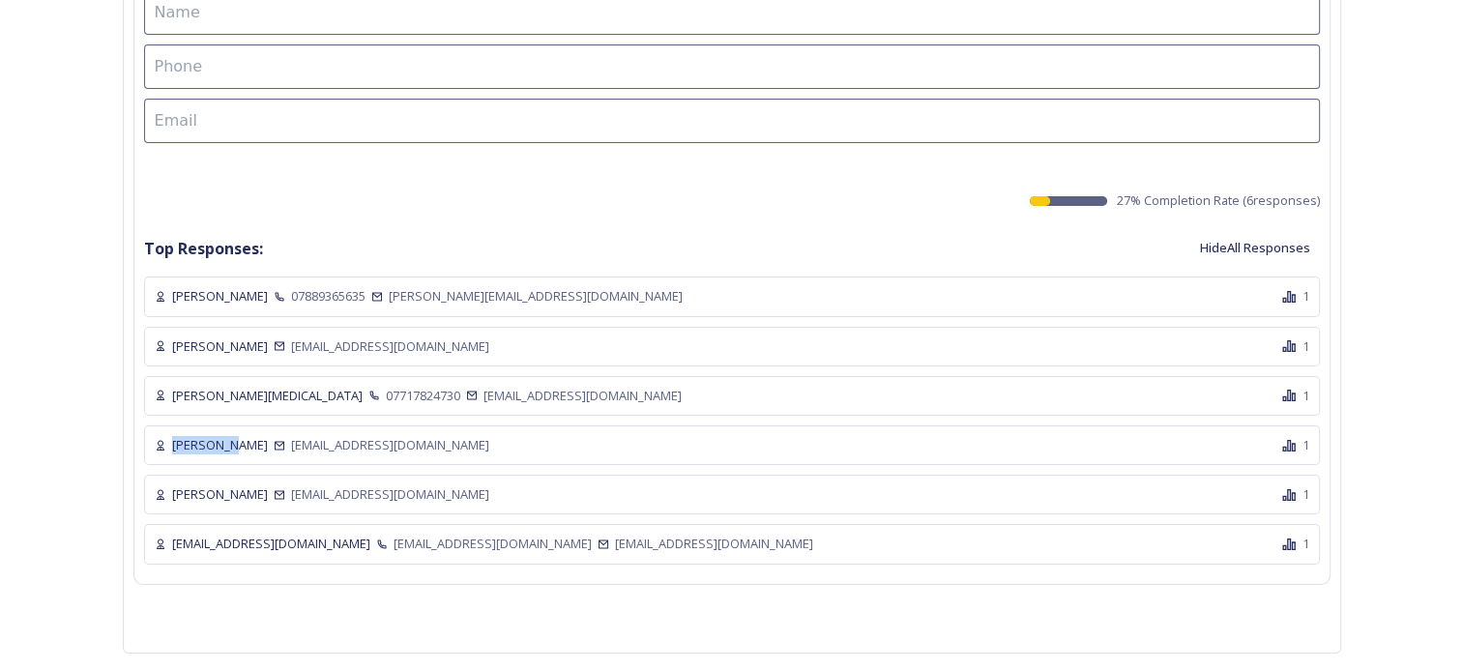
click at [232, 436] on div "[PERSON_NAME] [EMAIL_ADDRESS][DOMAIN_NAME]" at bounding box center [718, 445] width 1126 height 18
drag, startPoint x: 480, startPoint y: 472, endPoint x: 294, endPoint y: 482, distance: 185.9
click at [294, 485] on div "[PERSON_NAME] [EMAIL_ADDRESS][DOMAIN_NAME]" at bounding box center [718, 494] width 1126 height 18
copy span "[EMAIL_ADDRESS][DOMAIN_NAME]"
drag, startPoint x: 222, startPoint y: 474, endPoint x: 166, endPoint y: 468, distance: 56.4
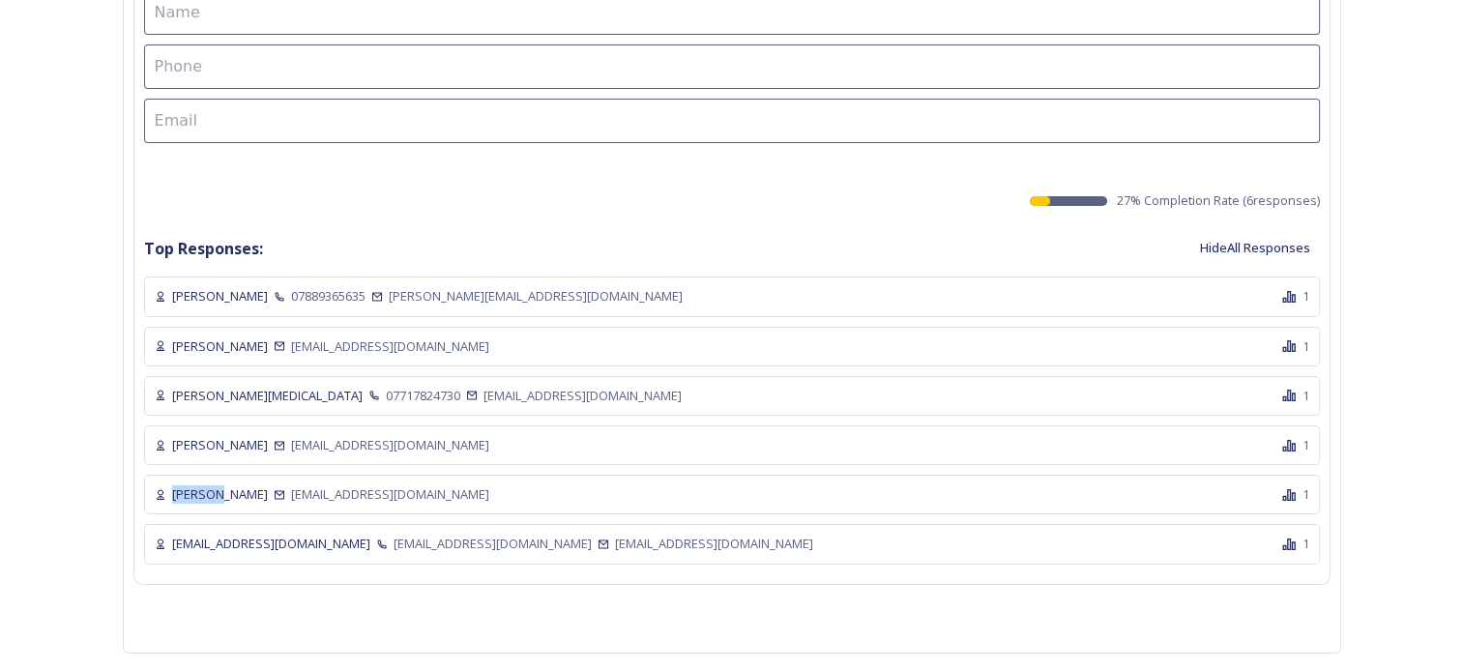
click at [166, 485] on div "[PERSON_NAME] [EMAIL_ADDRESS][DOMAIN_NAME]" at bounding box center [718, 494] width 1126 height 18
copy span "[PERSON_NAME]"
drag, startPoint x: 270, startPoint y: 472, endPoint x: 232, endPoint y: 475, distance: 37.8
click at [232, 485] on span "[PERSON_NAME]" at bounding box center [220, 494] width 96 height 18
drag, startPoint x: 645, startPoint y: 531, endPoint x: 491, endPoint y: 522, distance: 154.0
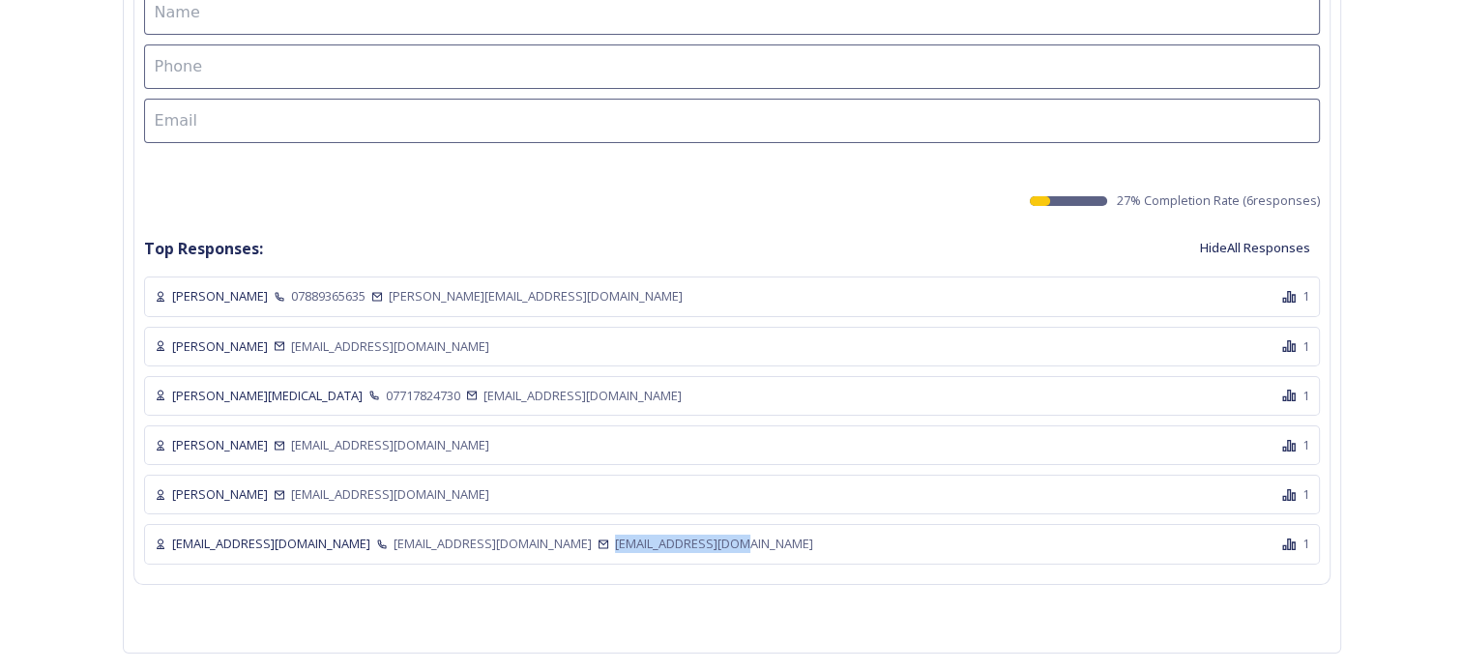
click at [491, 535] on div "[EMAIL_ADDRESS][DOMAIN_NAME] [EMAIL_ADDRESS][DOMAIN_NAME] [EMAIL_ADDRESS][DOMAI…" at bounding box center [718, 544] width 1126 height 18
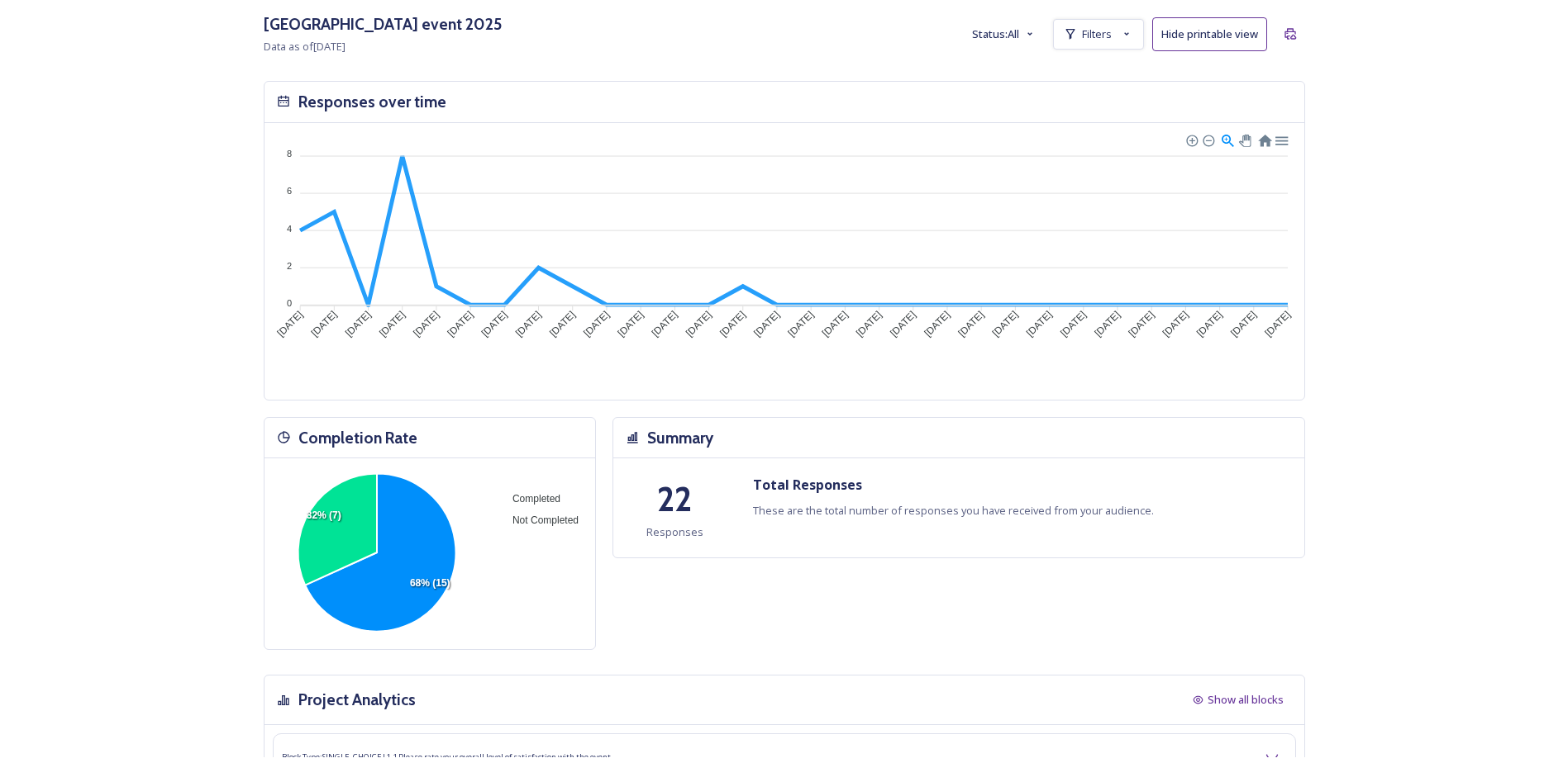
scroll to position [0, 0]
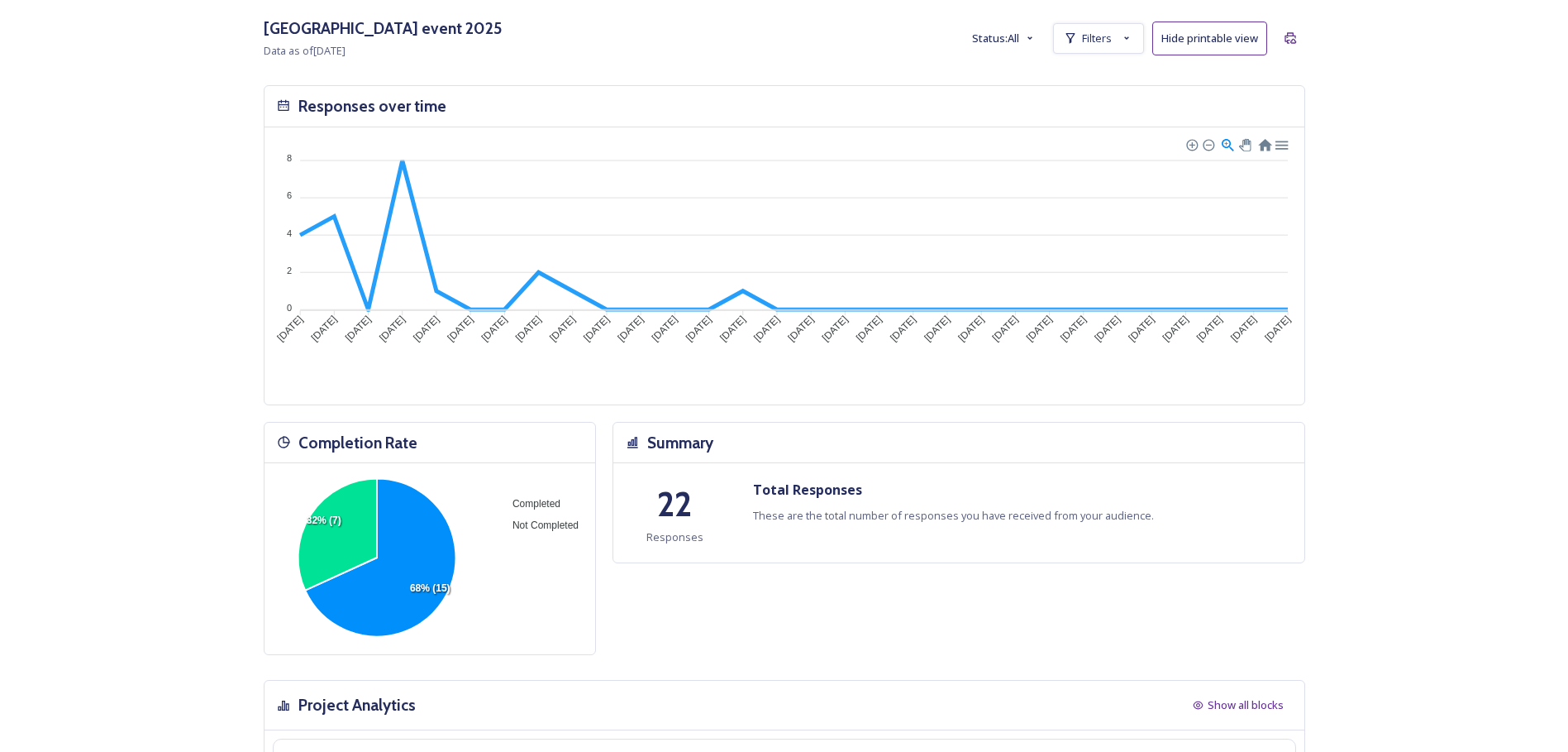
click at [1204, 32] on button "Hide printable view" at bounding box center [1210, 38] width 115 height 34
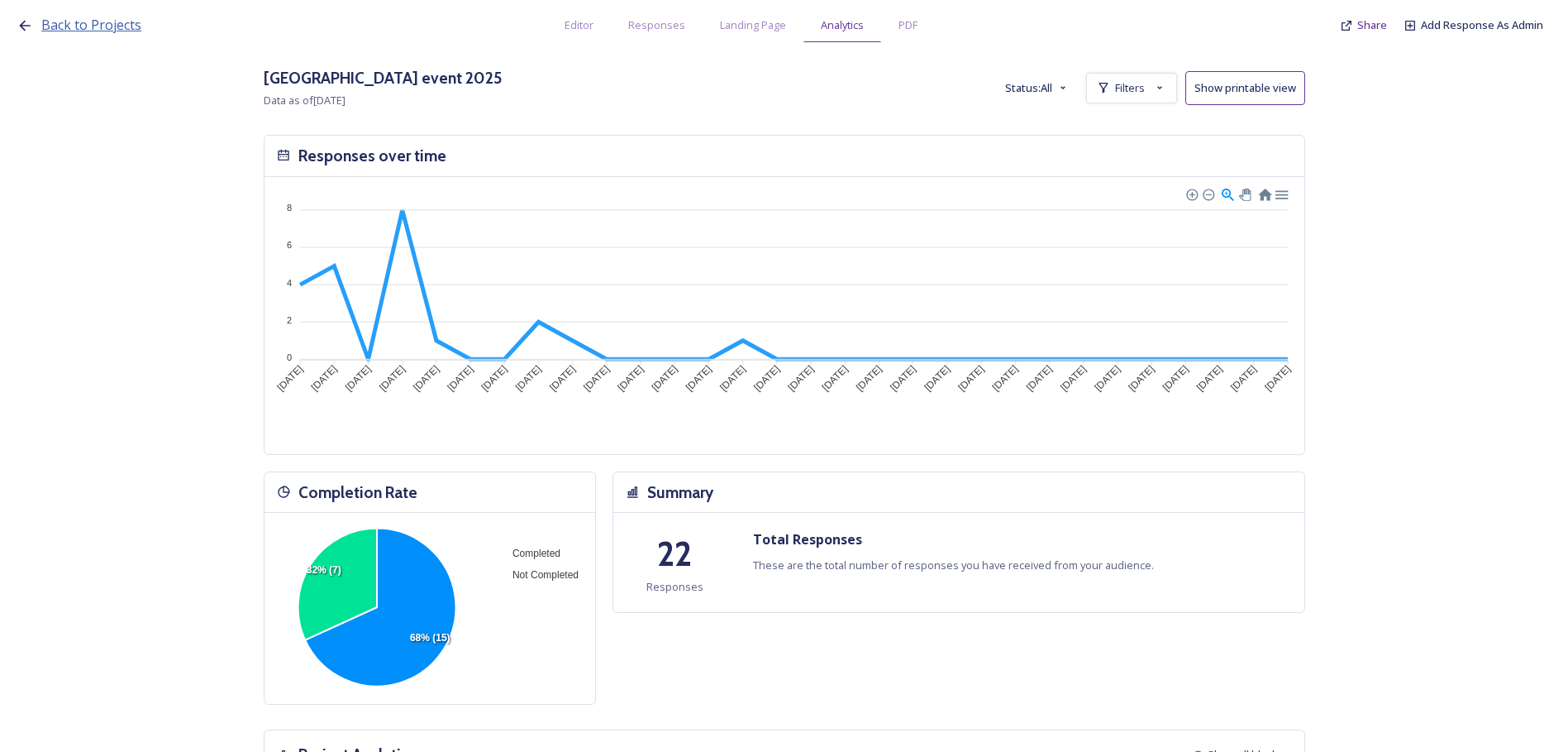
click at [54, 25] on span "Back to Projects" at bounding box center [91, 24] width 100 height 18
